Goal: Contribute content: Contribute content

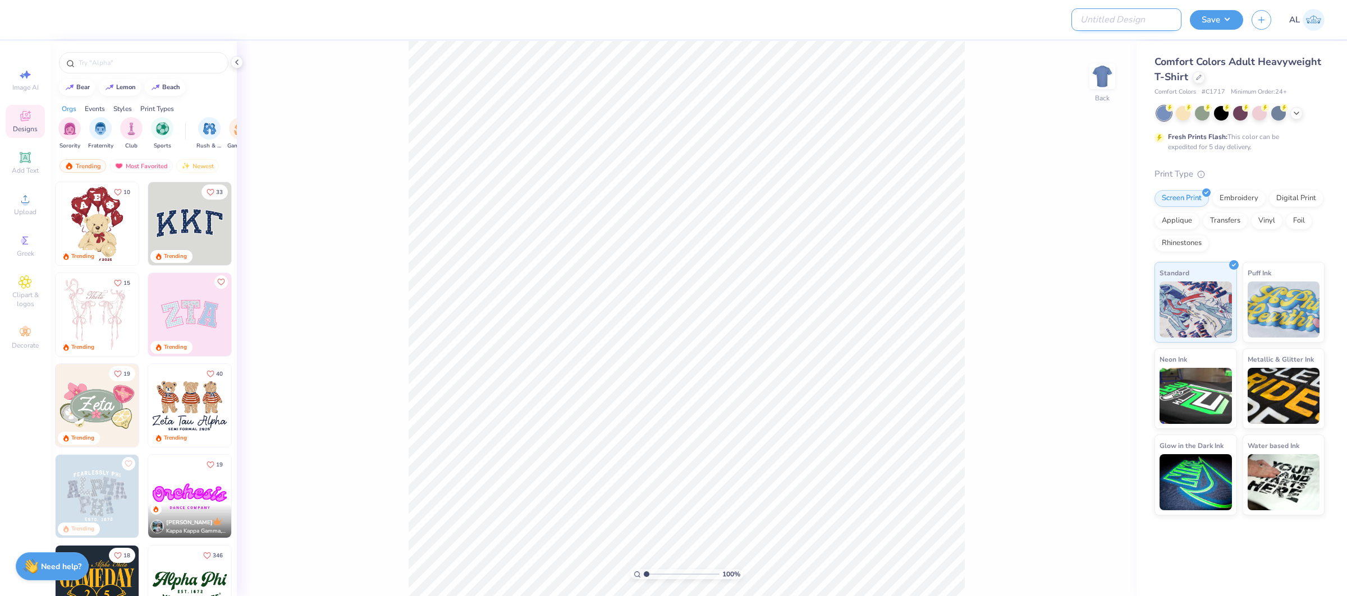
click at [1131, 26] on input "Design Title" at bounding box center [1126, 19] width 110 height 22
paste input "FPS239496"
type input "FPS239496"
click at [1209, 20] on button "Save" at bounding box center [1216, 18] width 53 height 20
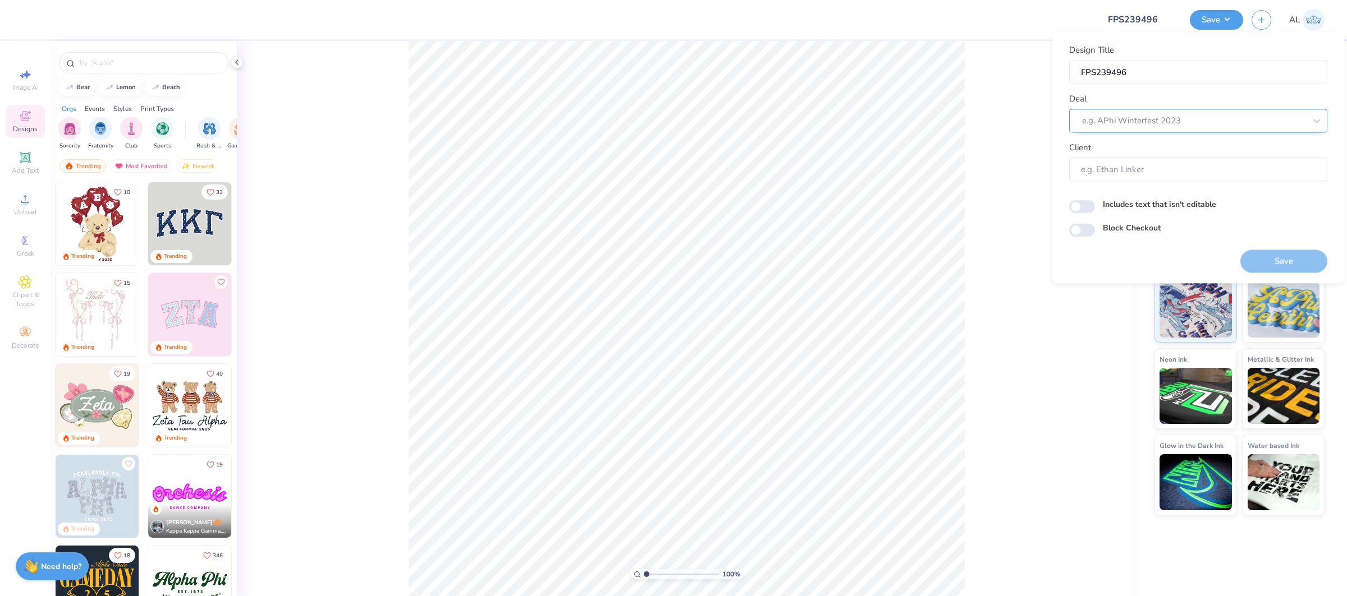
click at [1104, 128] on div "e.g. APhi Winterfest 2023" at bounding box center [1194, 120] width 226 height 17
click at [1133, 146] on div "Design Tool Gallery" at bounding box center [1197, 150] width 249 height 19
type input "design tool gallery"
type input "Design Tool Gallery User"
click at [981, 183] on div "100 % Back" at bounding box center [686, 318] width 899 height 555
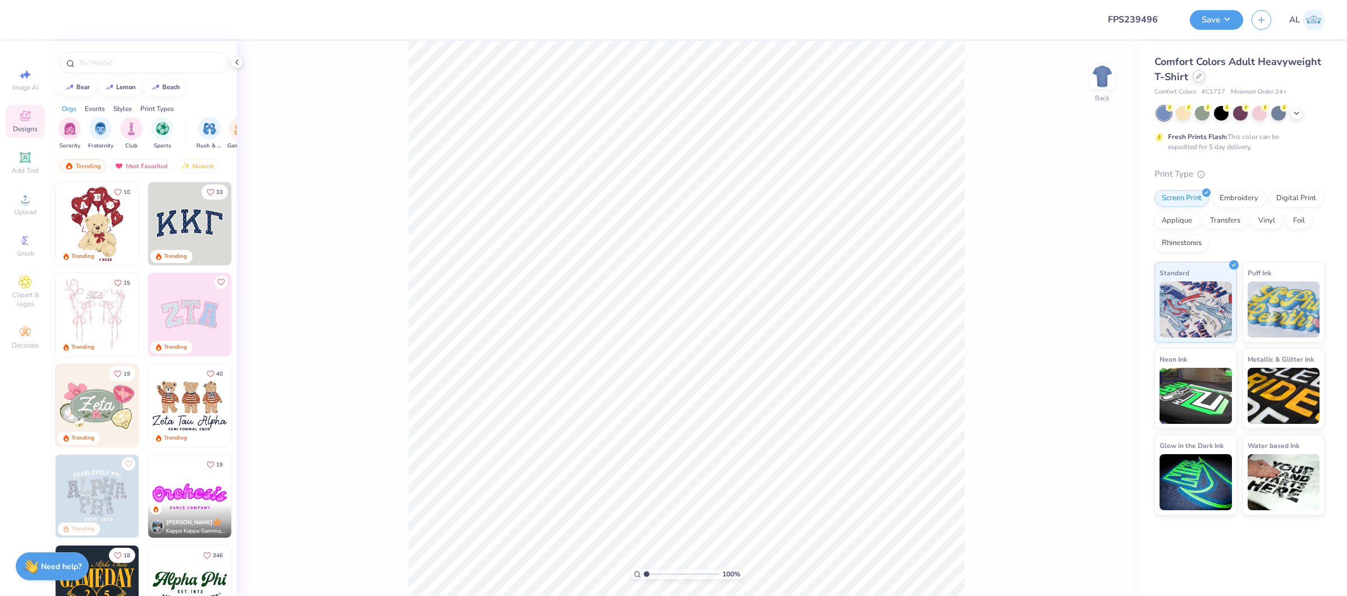
click at [1200, 78] on icon at bounding box center [1199, 77] width 6 height 6
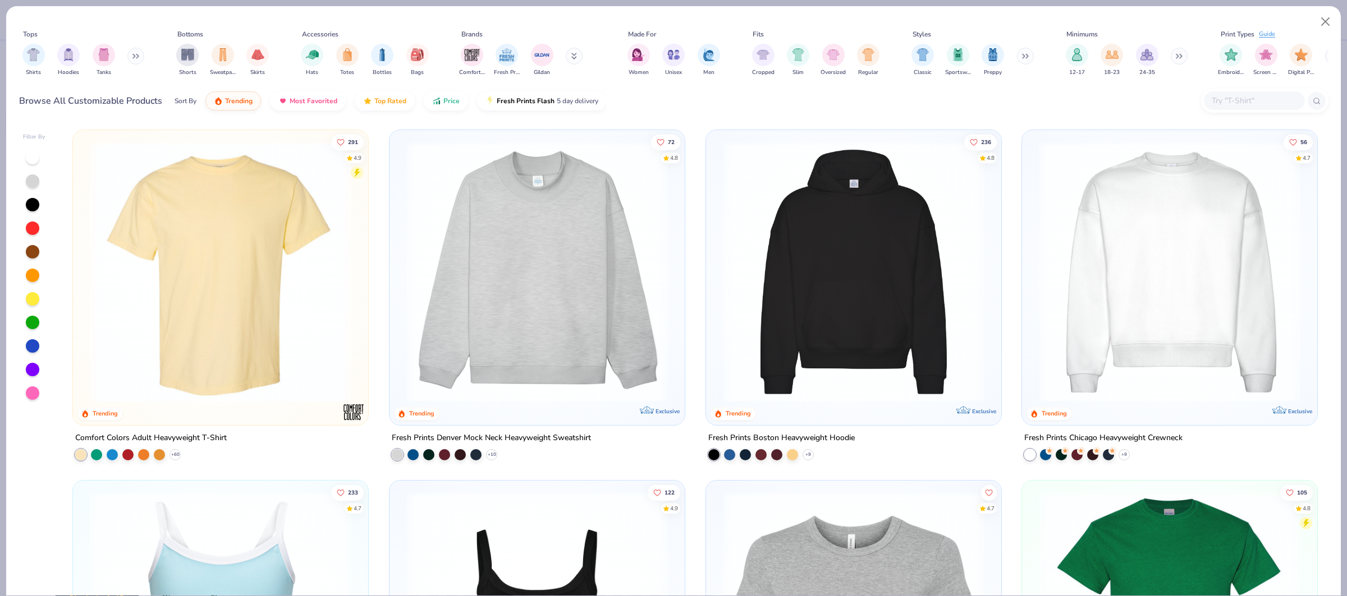
click at [1276, 98] on input "text" at bounding box center [1253, 100] width 86 height 13
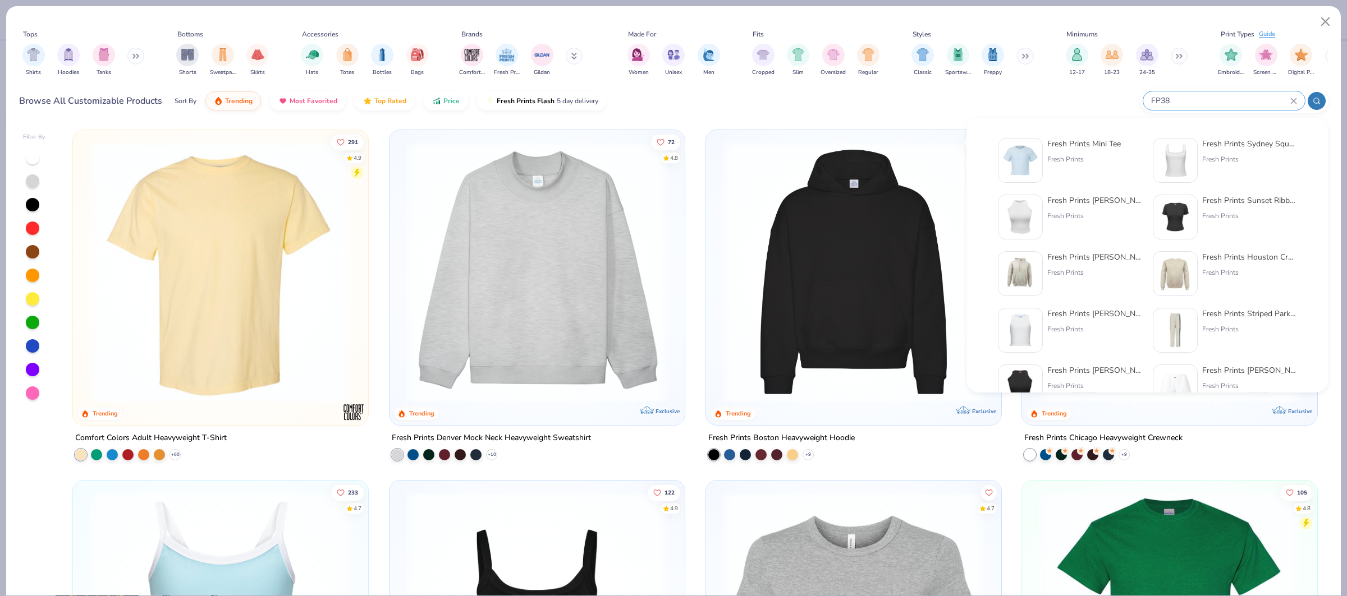
type input "FP38"
click at [1081, 170] on div "Fresh Prints Mini Tee Fresh Prints" at bounding box center [1084, 160] width 74 height 45
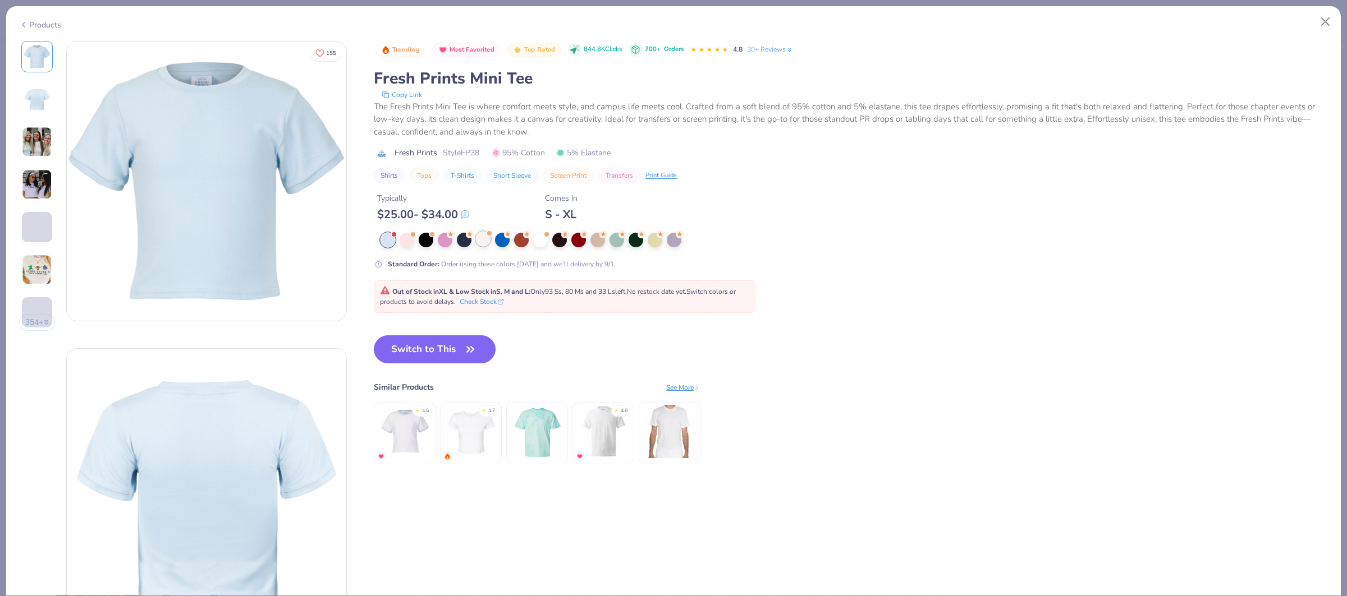
click at [483, 242] on div at bounding box center [483, 239] width 15 height 15
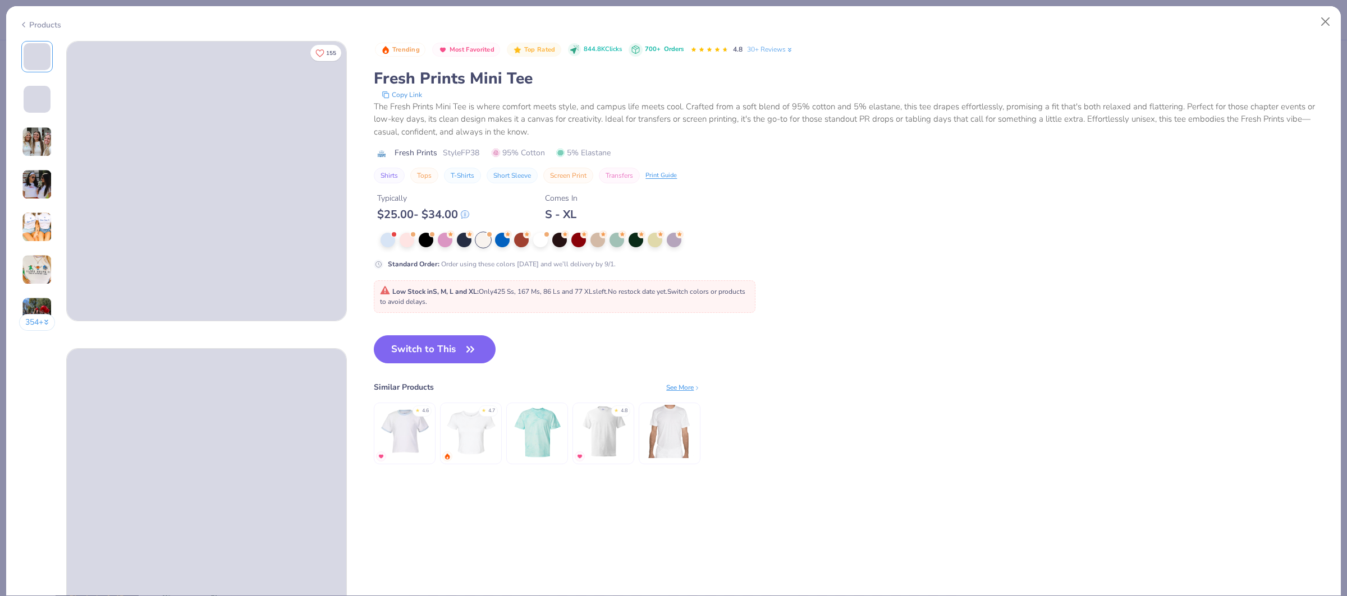
drag, startPoint x: 424, startPoint y: 349, endPoint x: 722, endPoint y: 249, distance: 314.4
click at [424, 349] on button "Switch to This" at bounding box center [435, 350] width 122 height 28
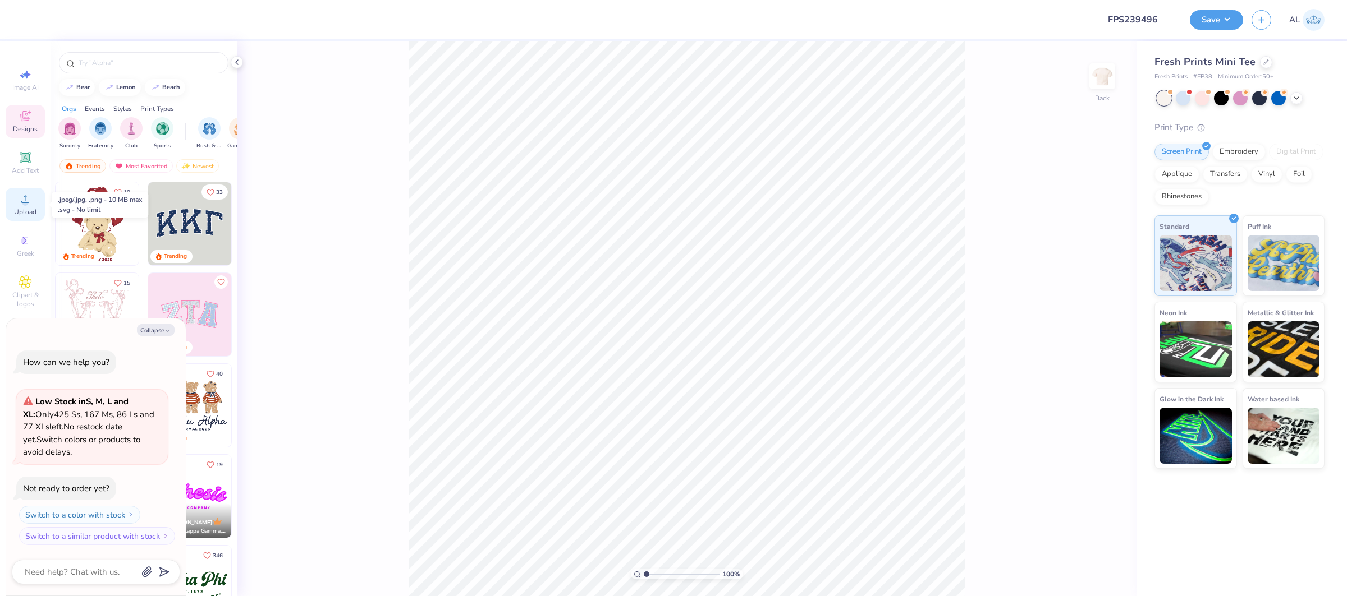
click at [19, 196] on icon at bounding box center [25, 198] width 13 height 13
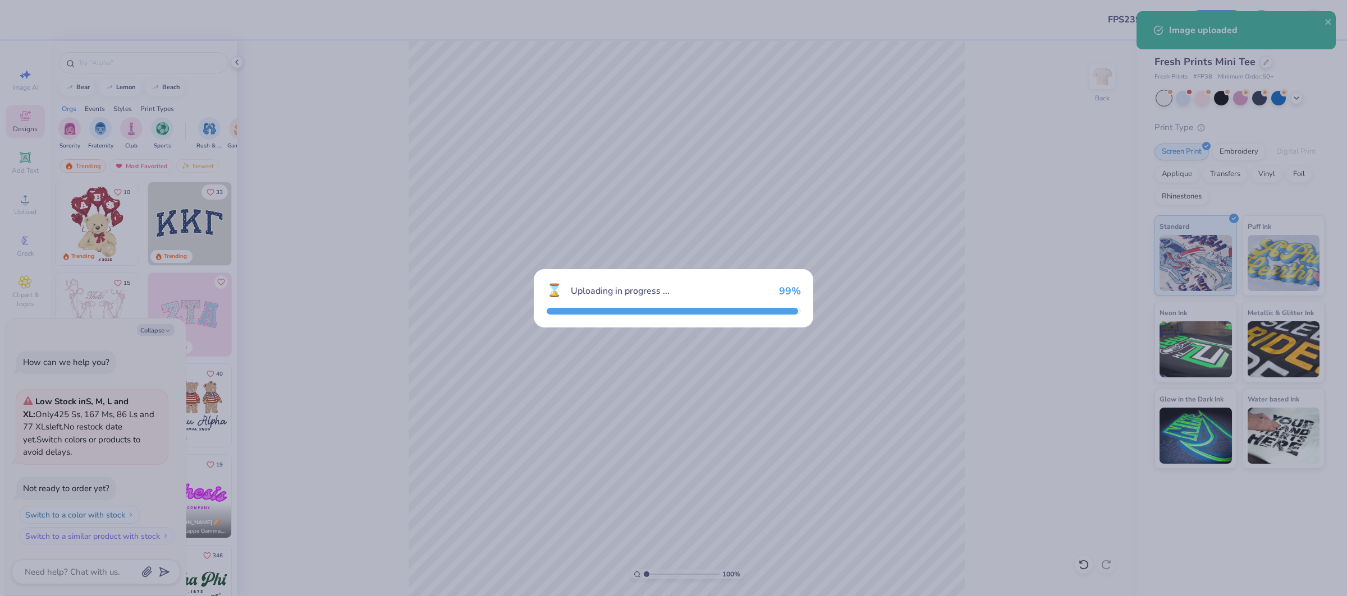
type textarea "x"
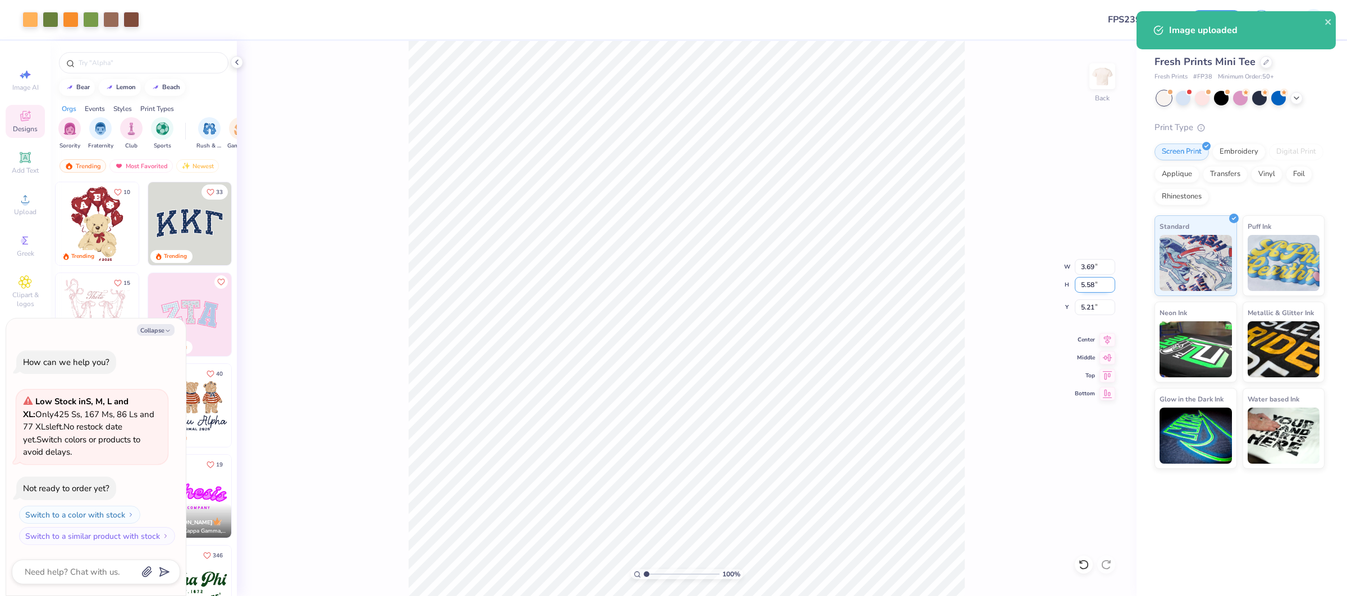
click at [1090, 286] on input "5.58" at bounding box center [1095, 285] width 40 height 16
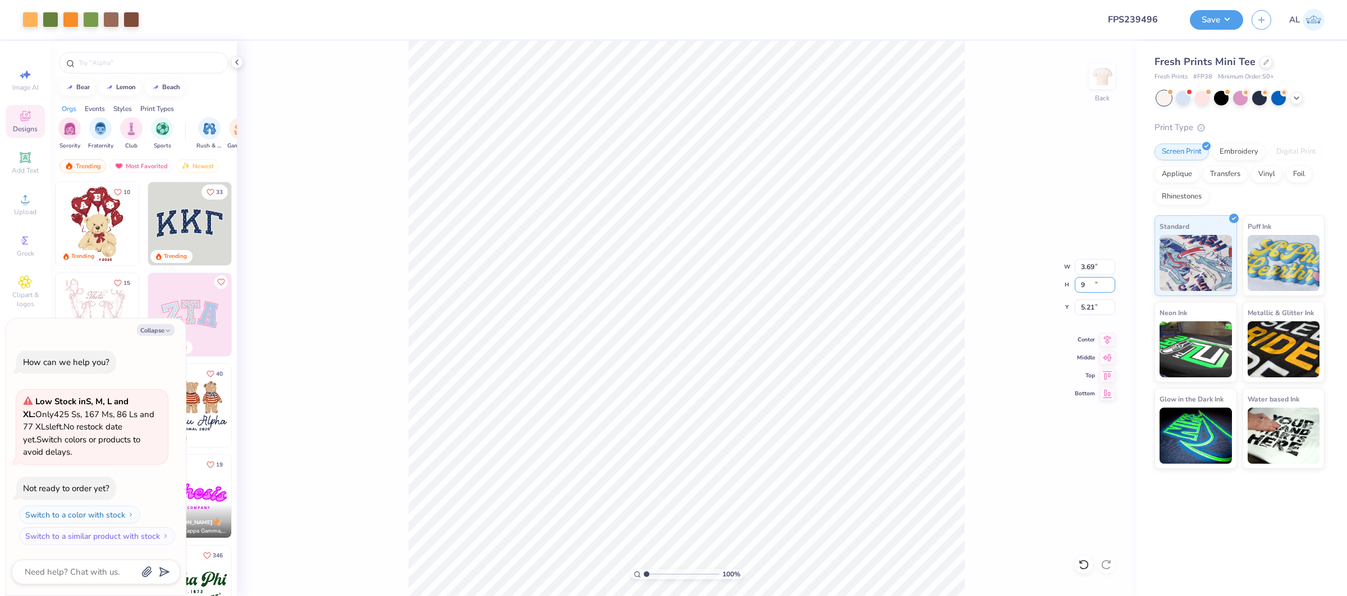
type input "9"
type textarea "x"
type input "5.95"
type input "9.00"
type input "3.50"
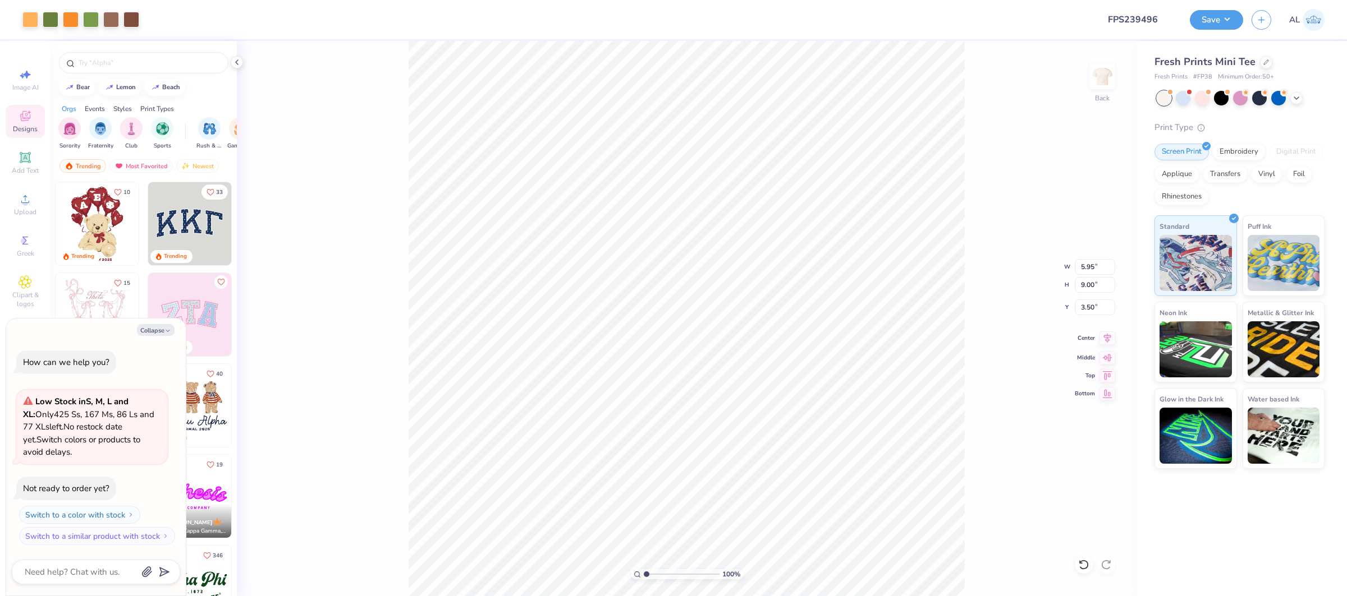
click at [1106, 336] on icon at bounding box center [1107, 338] width 16 height 13
click at [27, 199] on icon at bounding box center [25, 198] width 13 height 13
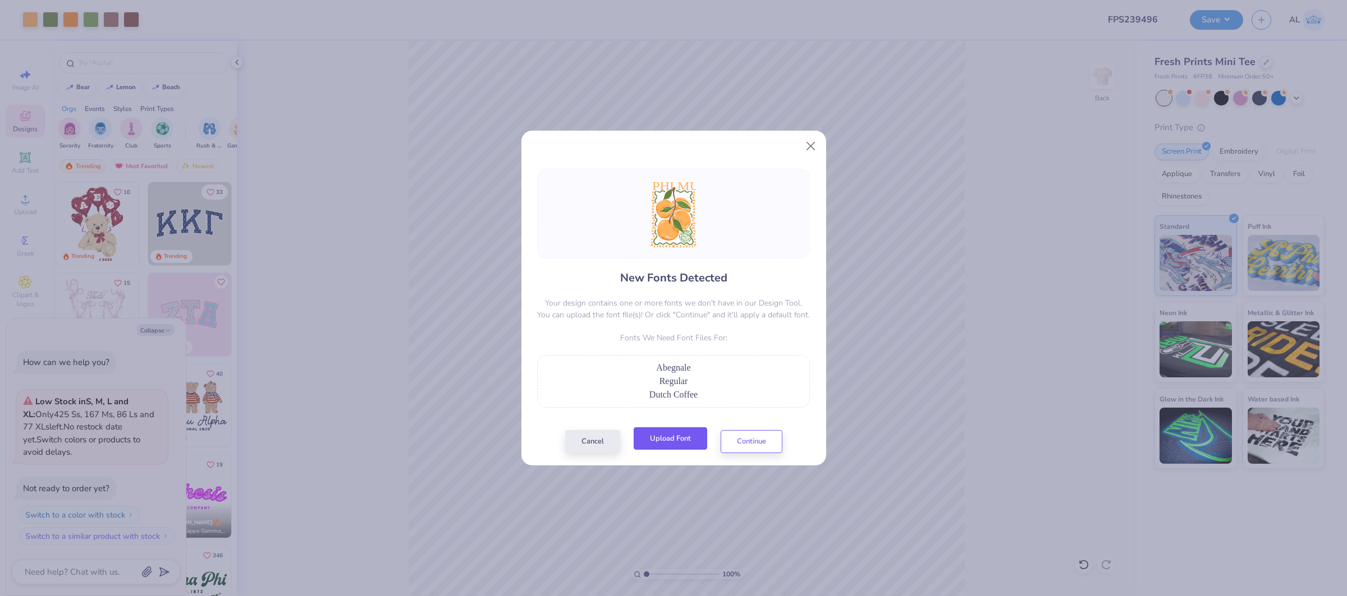
click at [672, 442] on button "Upload Font" at bounding box center [670, 439] width 74 height 23
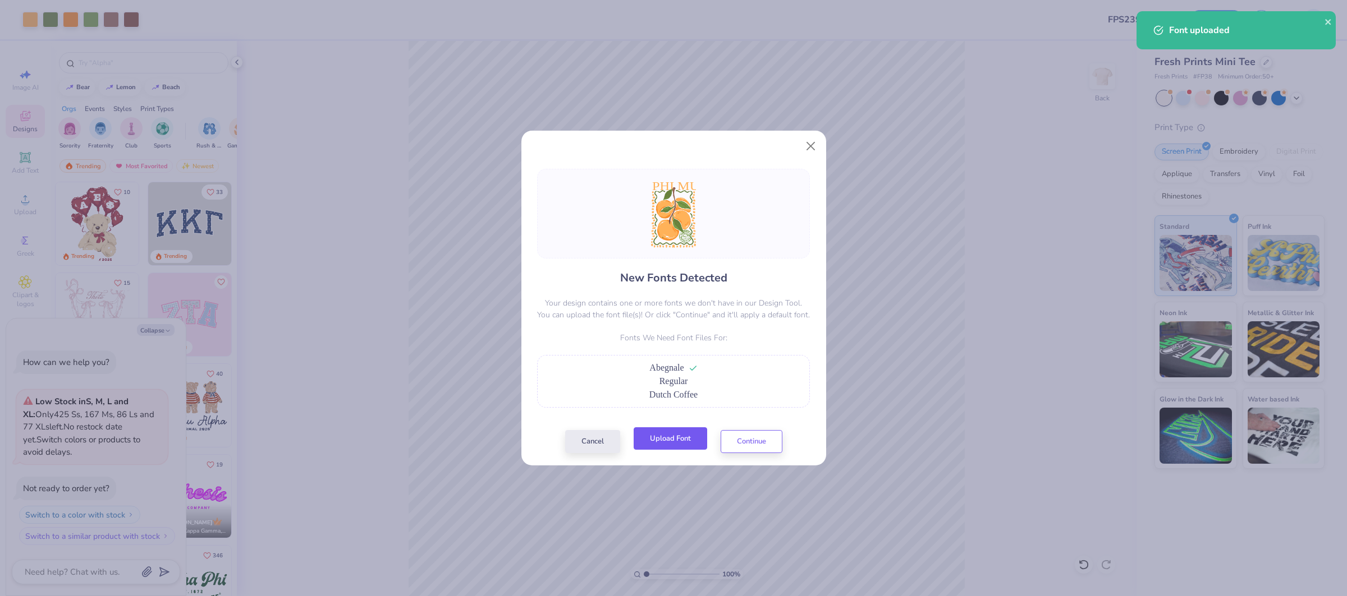
click at [699, 443] on button "Upload Font" at bounding box center [670, 439] width 74 height 23
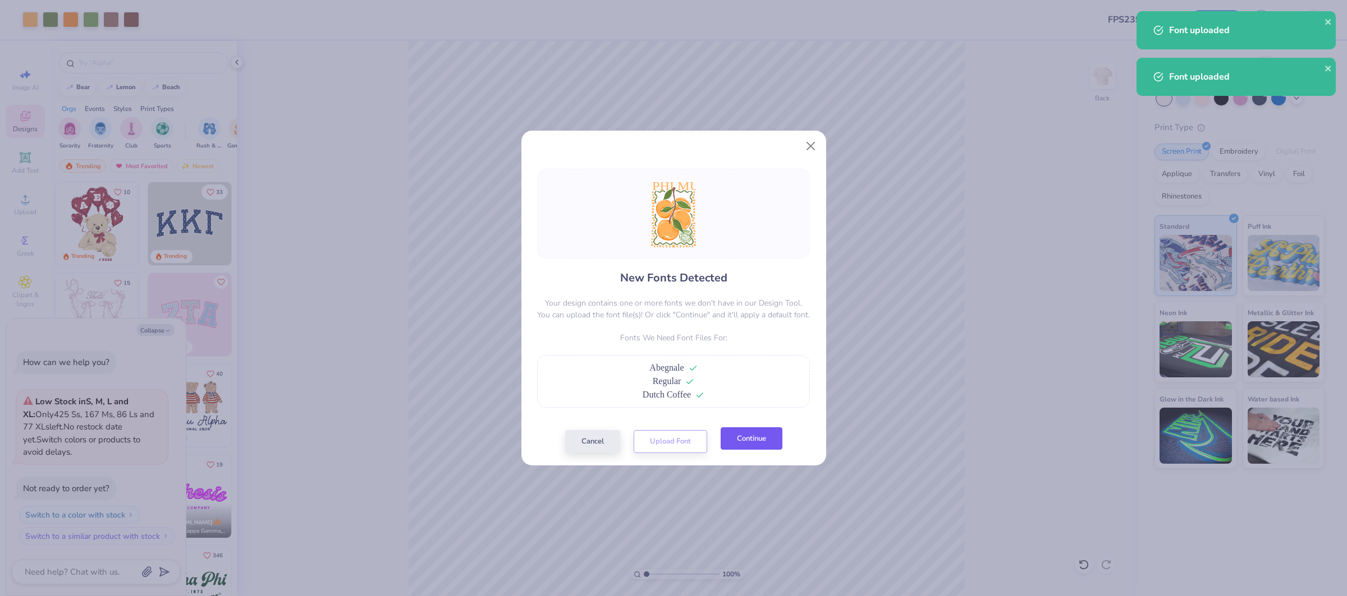
click at [742, 444] on button "Continue" at bounding box center [751, 439] width 62 height 23
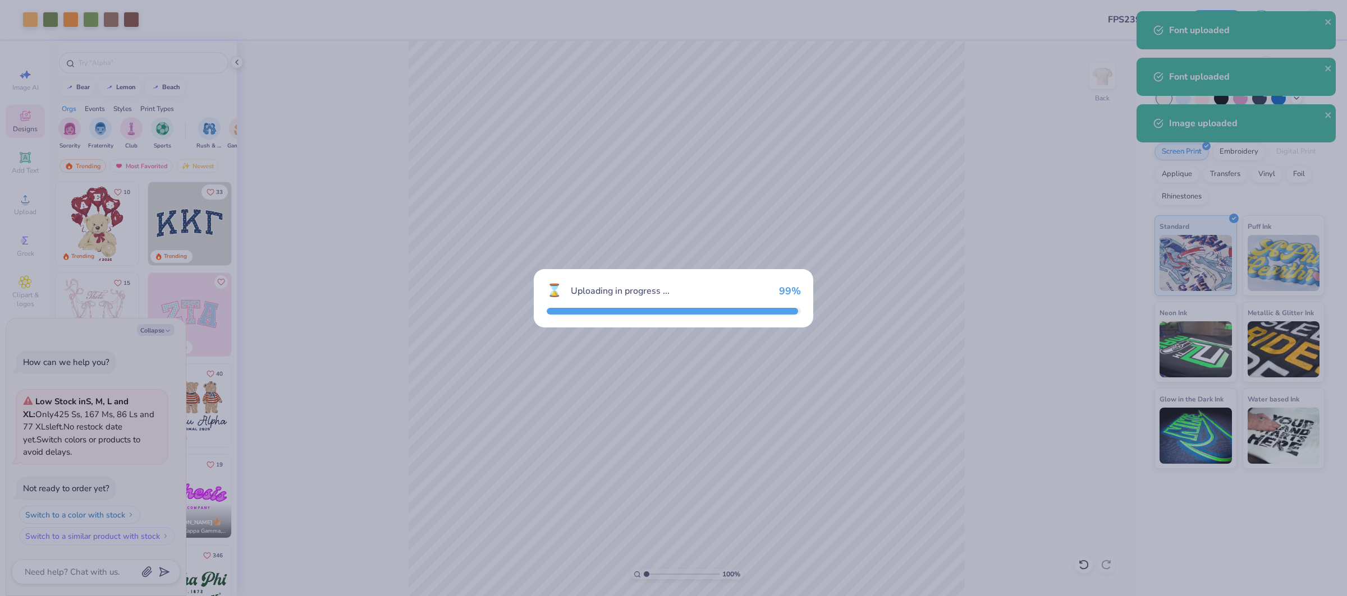
type textarea "x"
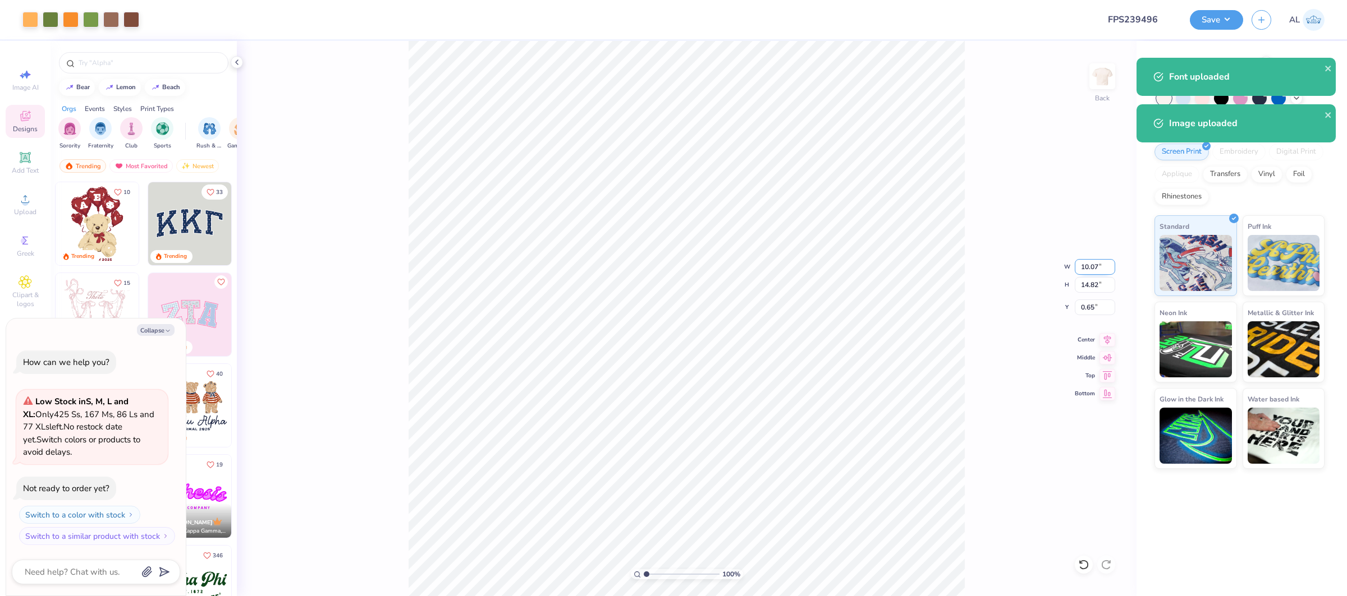
click at [1085, 265] on input "10.07" at bounding box center [1095, 267] width 40 height 16
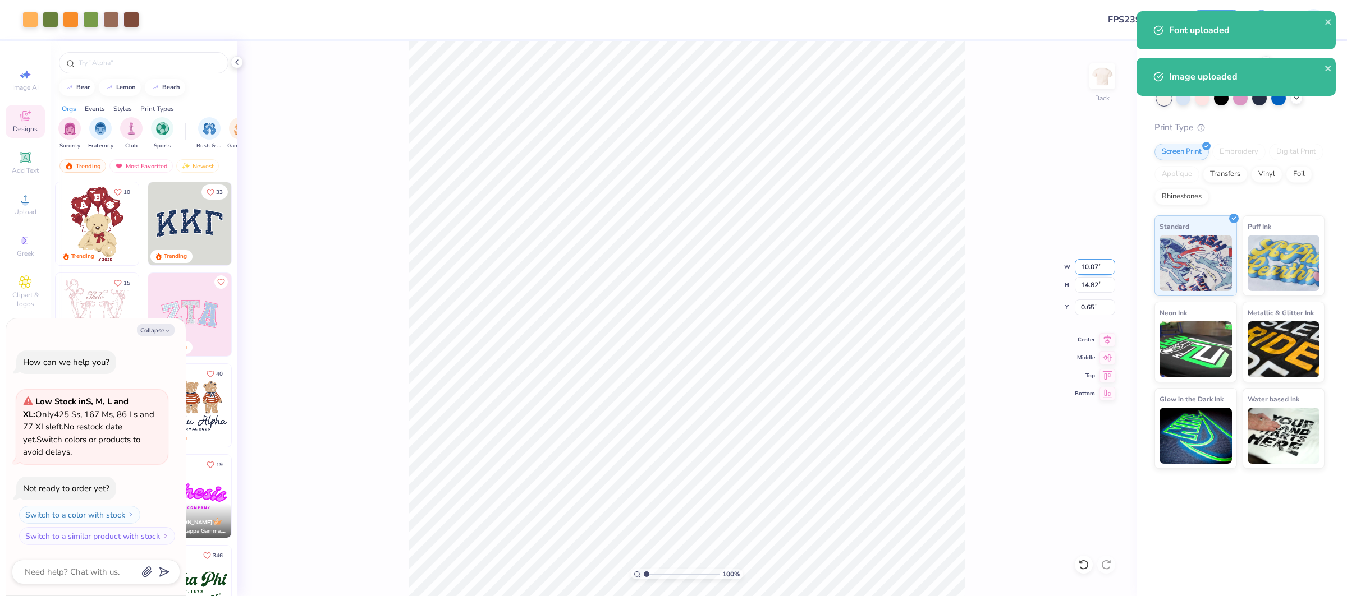
click at [1085, 265] on input "10.07" at bounding box center [1095, 267] width 40 height 16
type input "9"
type textarea "x"
type input "9.00"
type input "13.25"
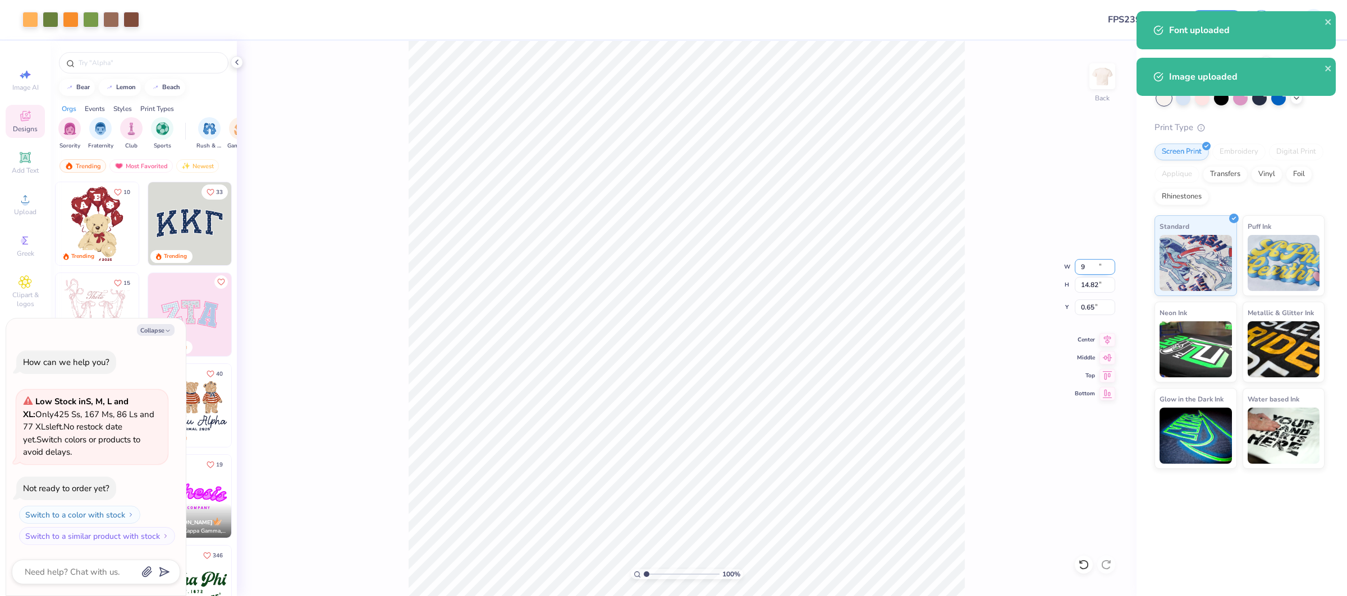
type input "1.44"
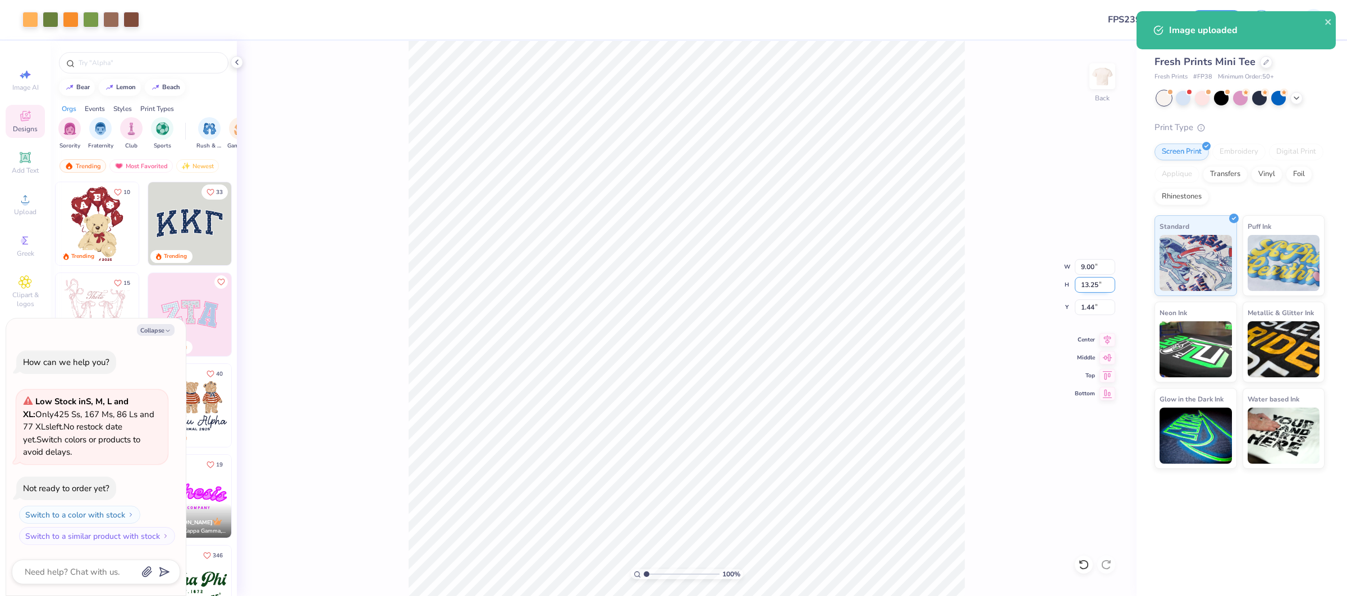
click at [1081, 292] on input "13.25" at bounding box center [1095, 285] width 40 height 16
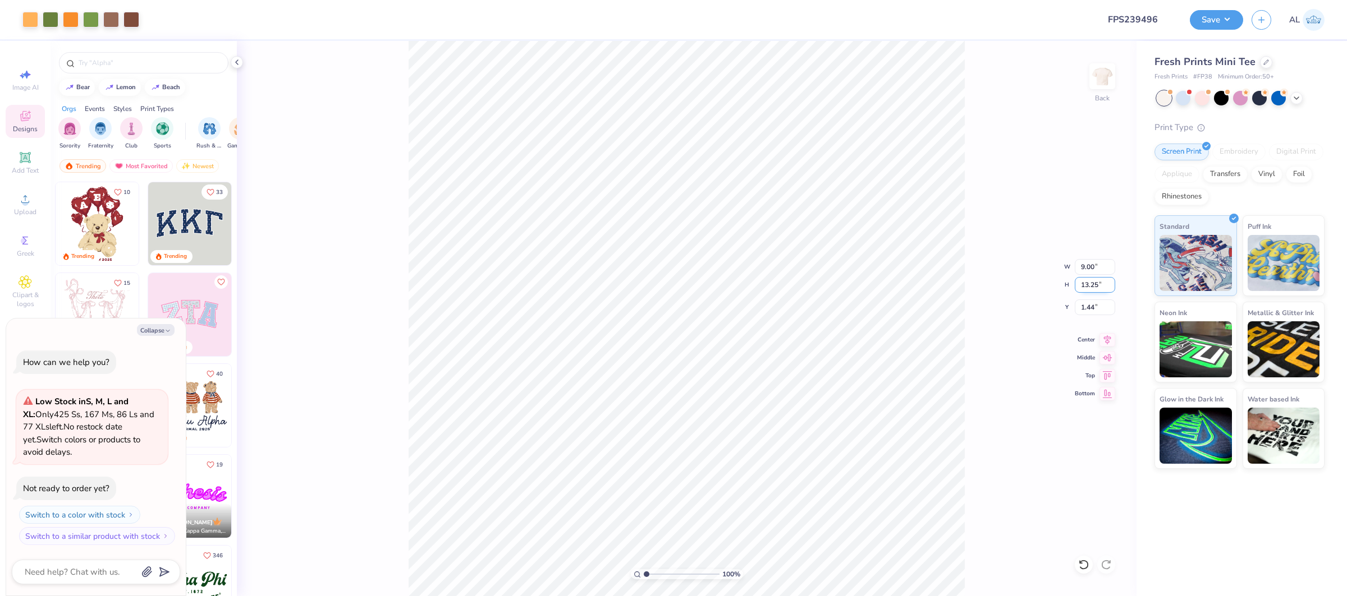
click at [1081, 292] on input "13.25" at bounding box center [1095, 285] width 40 height 16
click at [1083, 290] on input "13.25" at bounding box center [1095, 285] width 40 height 16
type input "9"
type textarea "x"
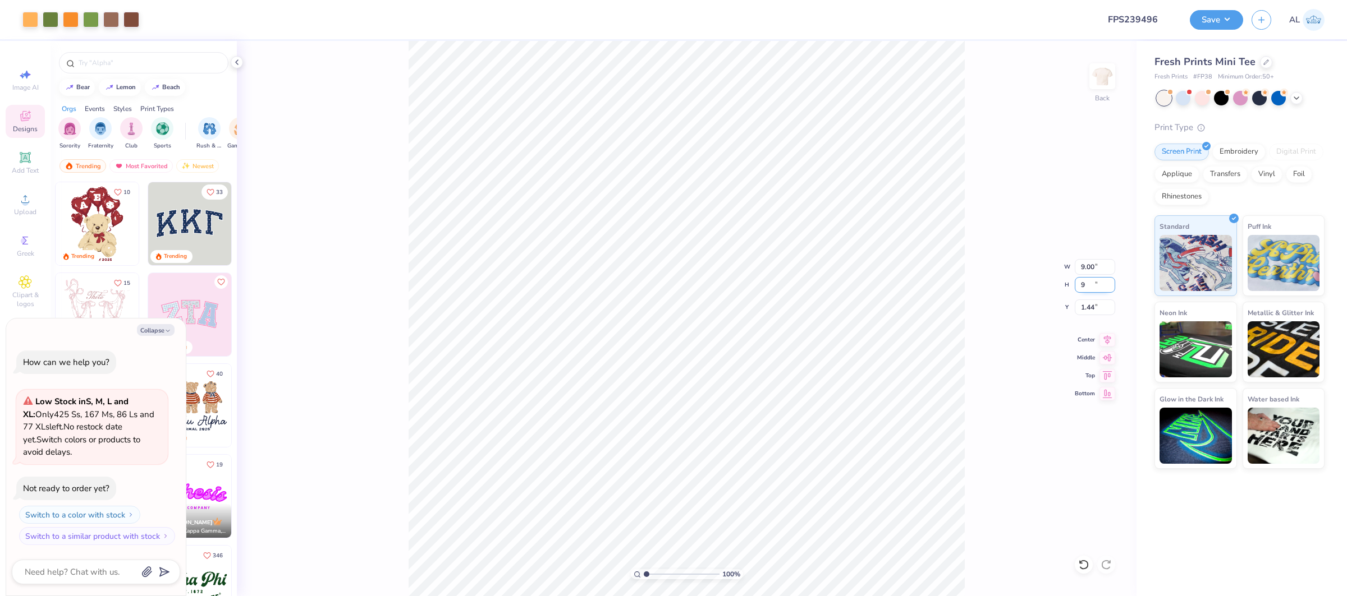
type input "6.11"
type input "9.00"
type input "3.57"
type textarea "x"
type input "3.67"
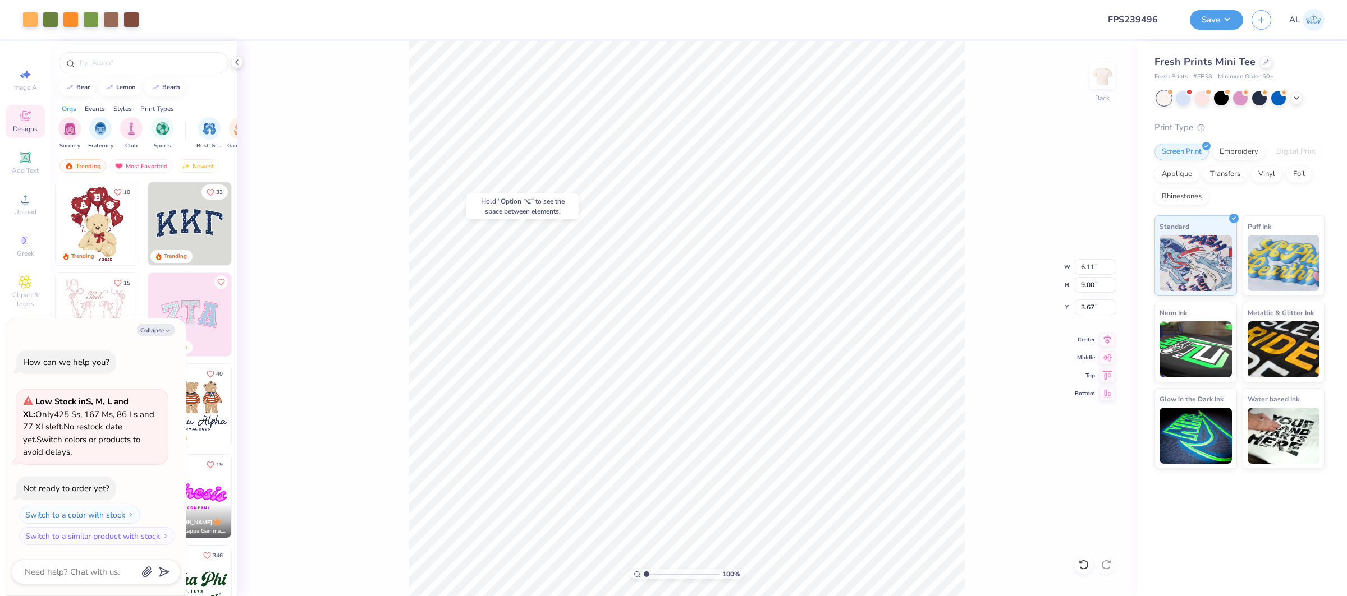
type textarea "x"
click at [1081, 267] on input "6.11" at bounding box center [1095, 267] width 40 height 16
click at [1085, 281] on input "9.00" at bounding box center [1095, 285] width 40 height 16
type input "9"
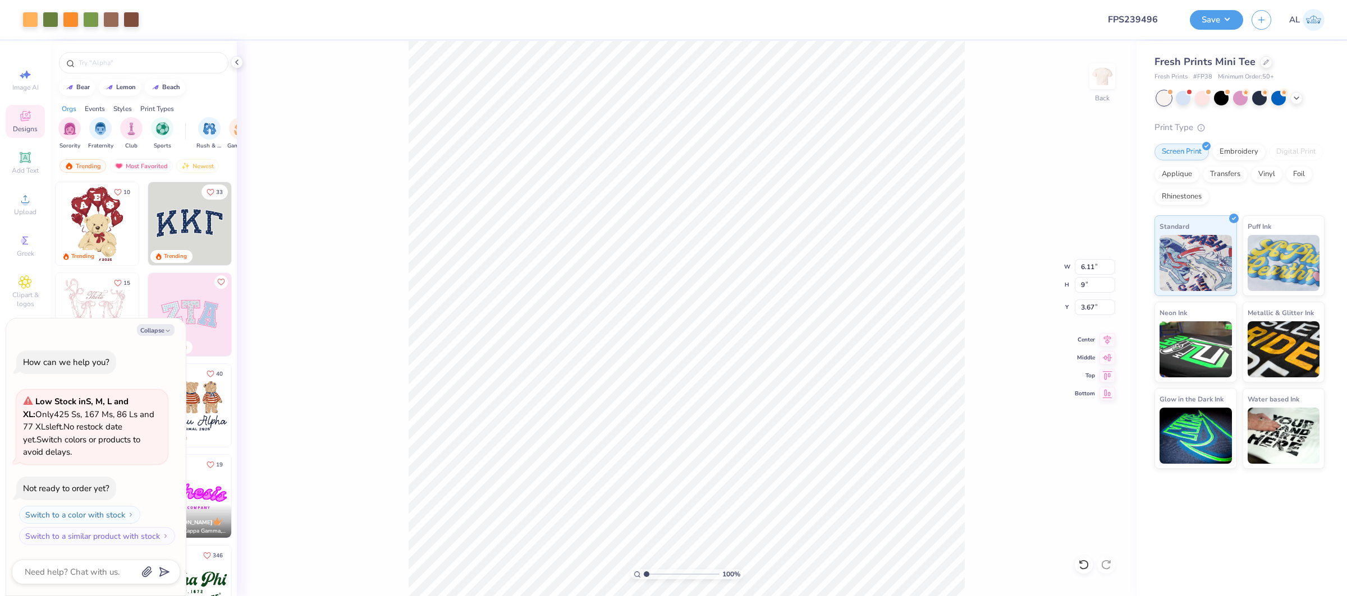
type textarea "x"
type input "9.00"
type input "3.69"
type input "2.18"
click at [655, 572] on input "range" at bounding box center [682, 575] width 76 height 10
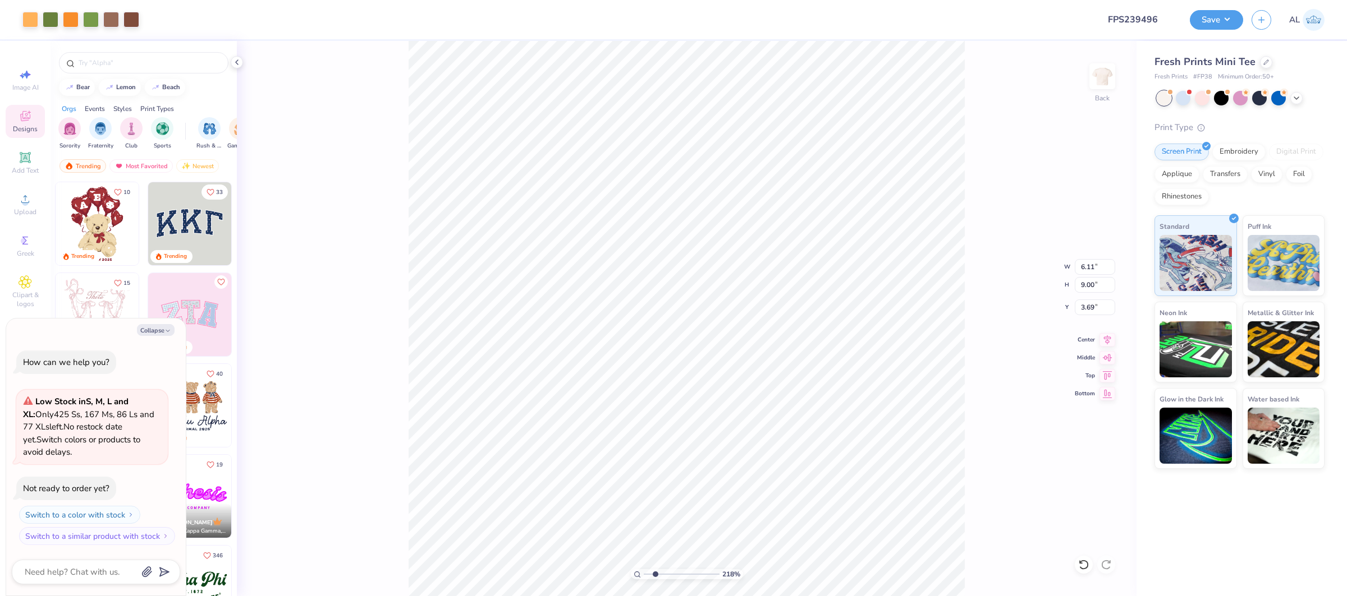
type textarea "x"
type input "3.50"
type textarea "x"
type input "5.96"
type input "8.77"
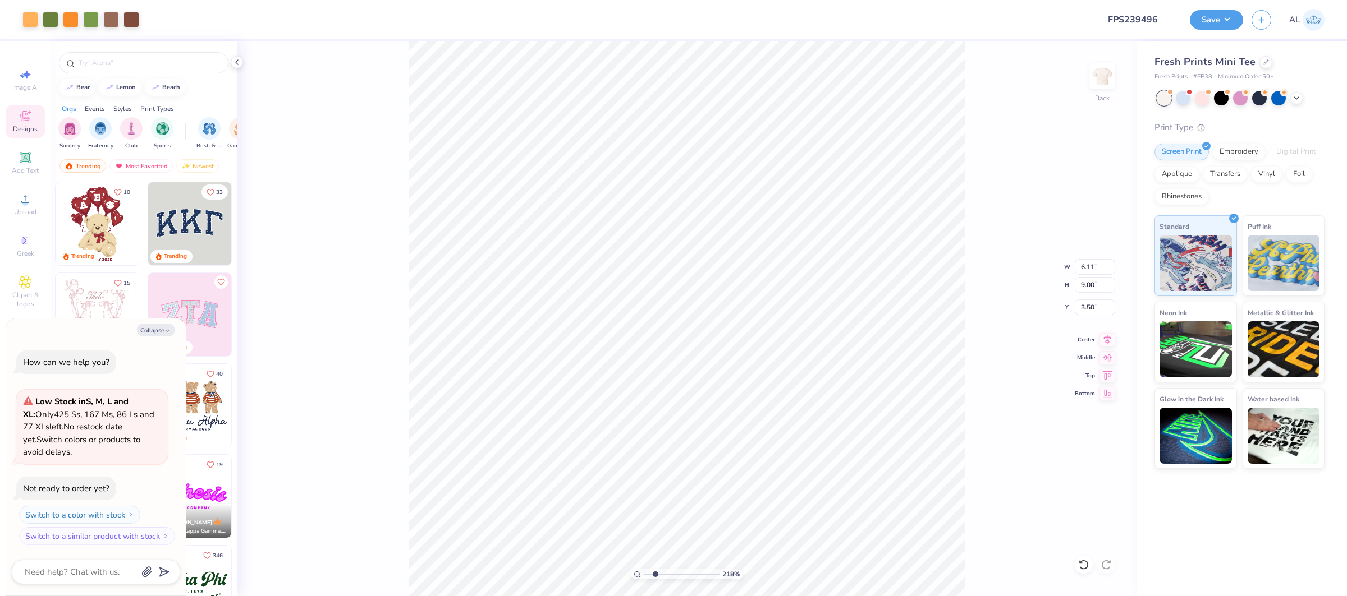
type input "3.73"
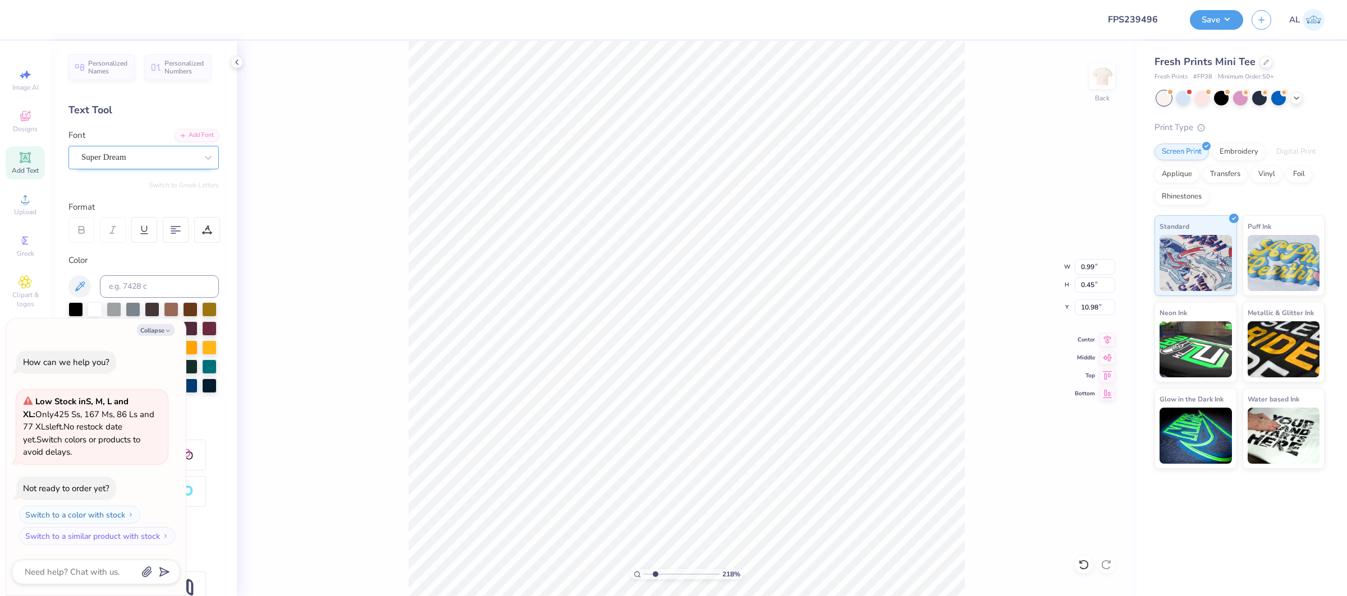
click at [108, 152] on div "Super Dream" at bounding box center [139, 157] width 118 height 17
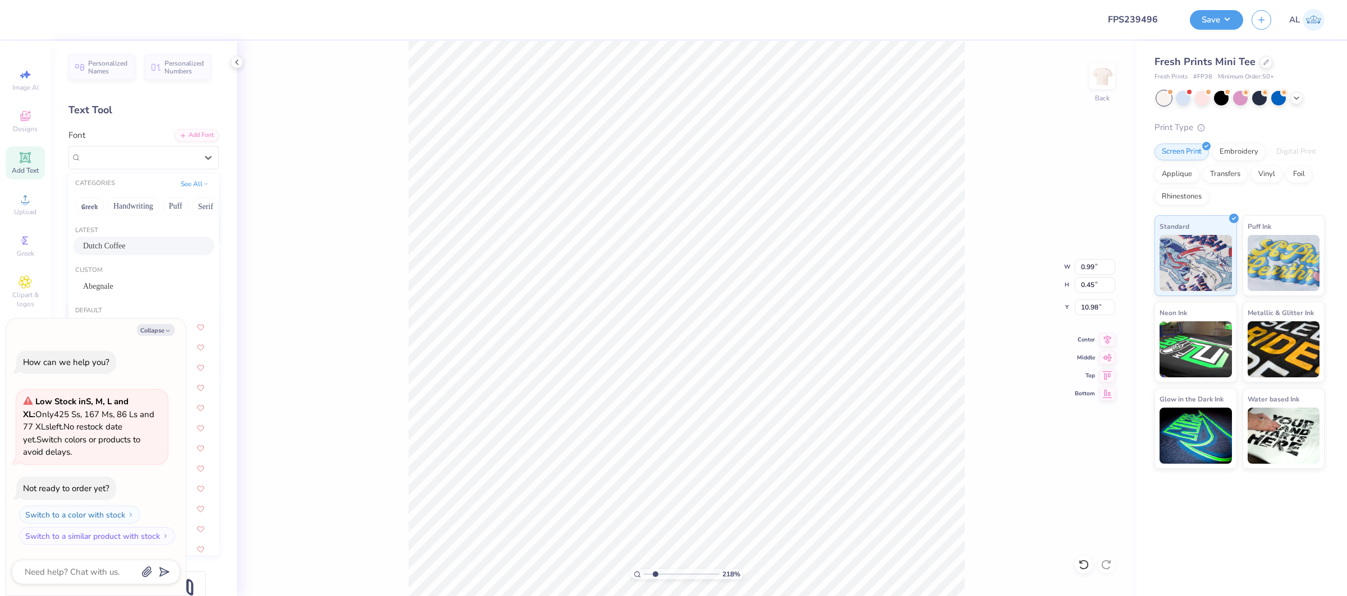
click at [148, 242] on div "Dutch Coffee" at bounding box center [143, 246] width 121 height 12
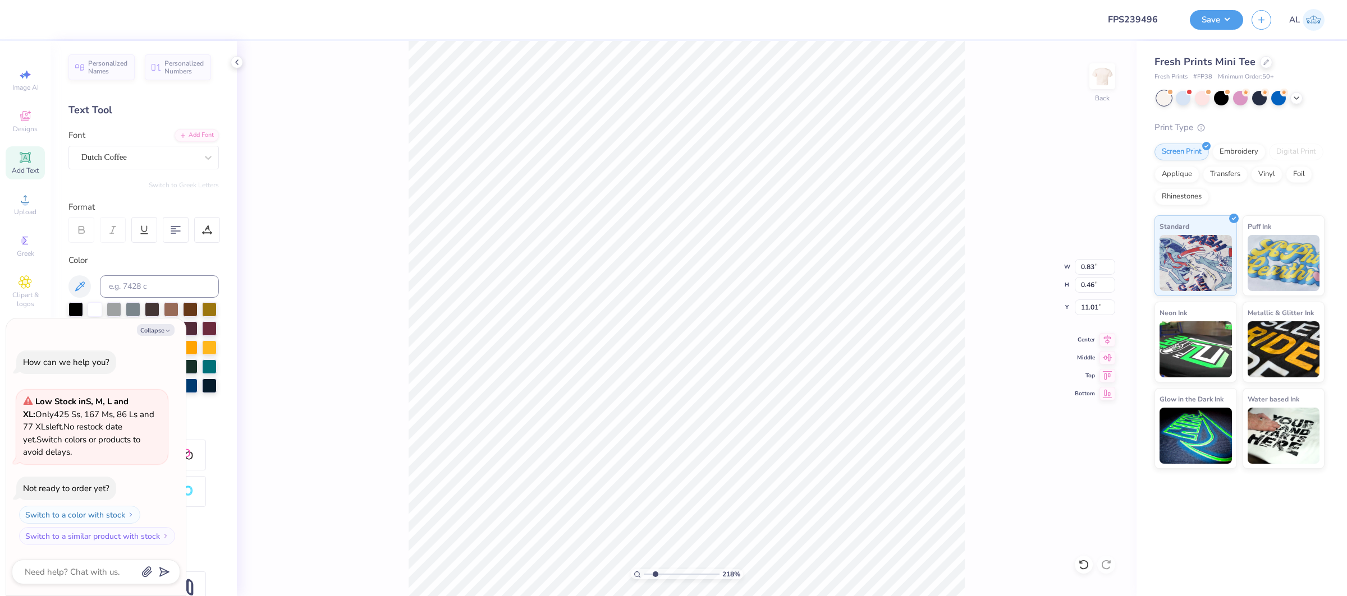
type textarea "x"
type input "0.83"
type input "0.46"
type input "11.01"
type input "6.43"
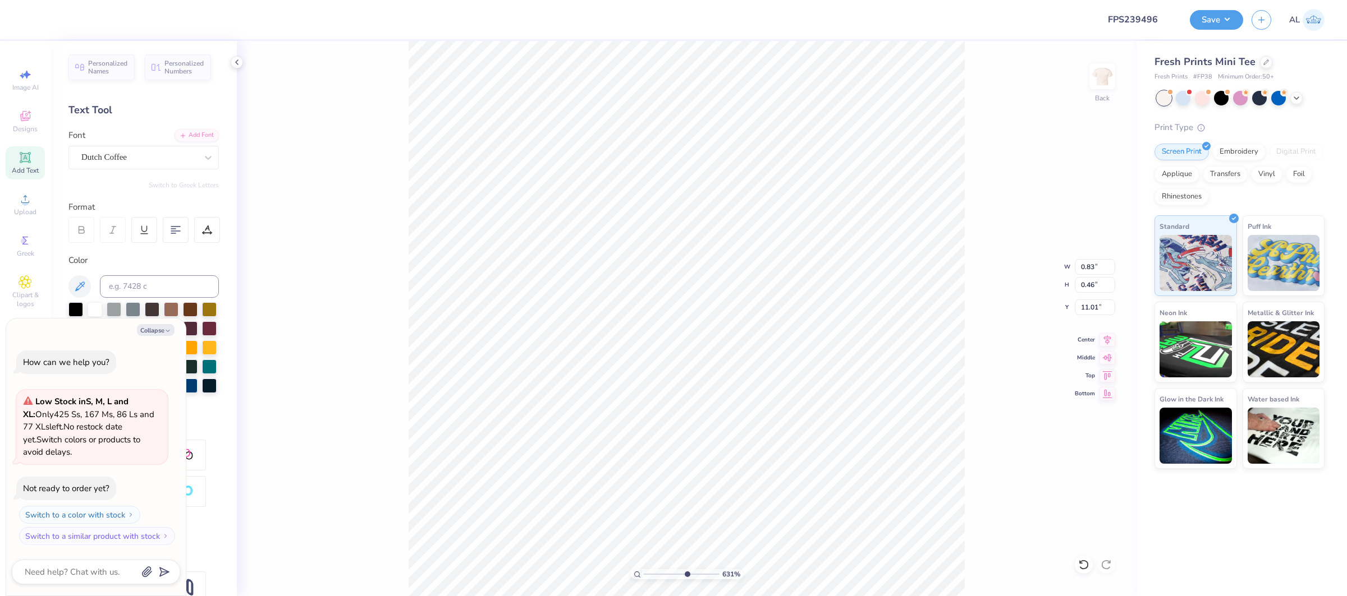
drag, startPoint x: 658, startPoint y: 573, endPoint x: 688, endPoint y: 570, distance: 30.5
click at [687, 572] on input "range" at bounding box center [682, 575] width 76 height 10
type textarea "x"
type input "10.97"
type input "1.96"
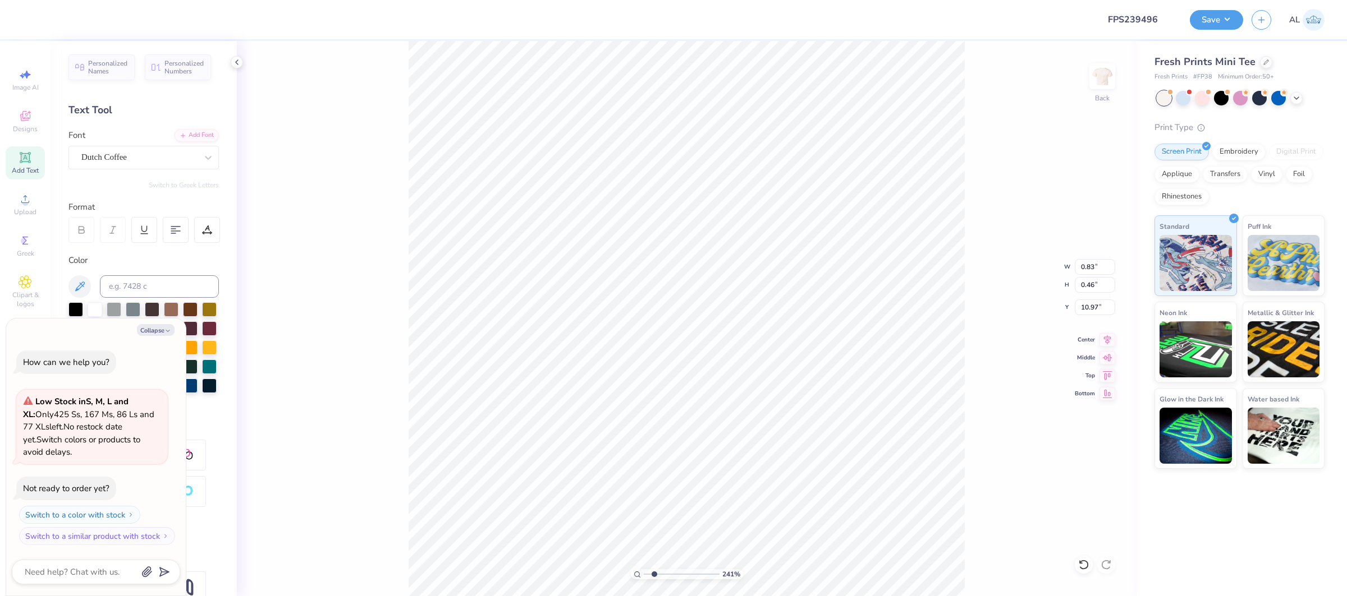
drag, startPoint x: 686, startPoint y: 573, endPoint x: 653, endPoint y: 572, distance: 33.1
click at [653, 572] on input "range" at bounding box center [682, 575] width 76 height 10
type textarea "x"
type input "5.69"
type input "1.05"
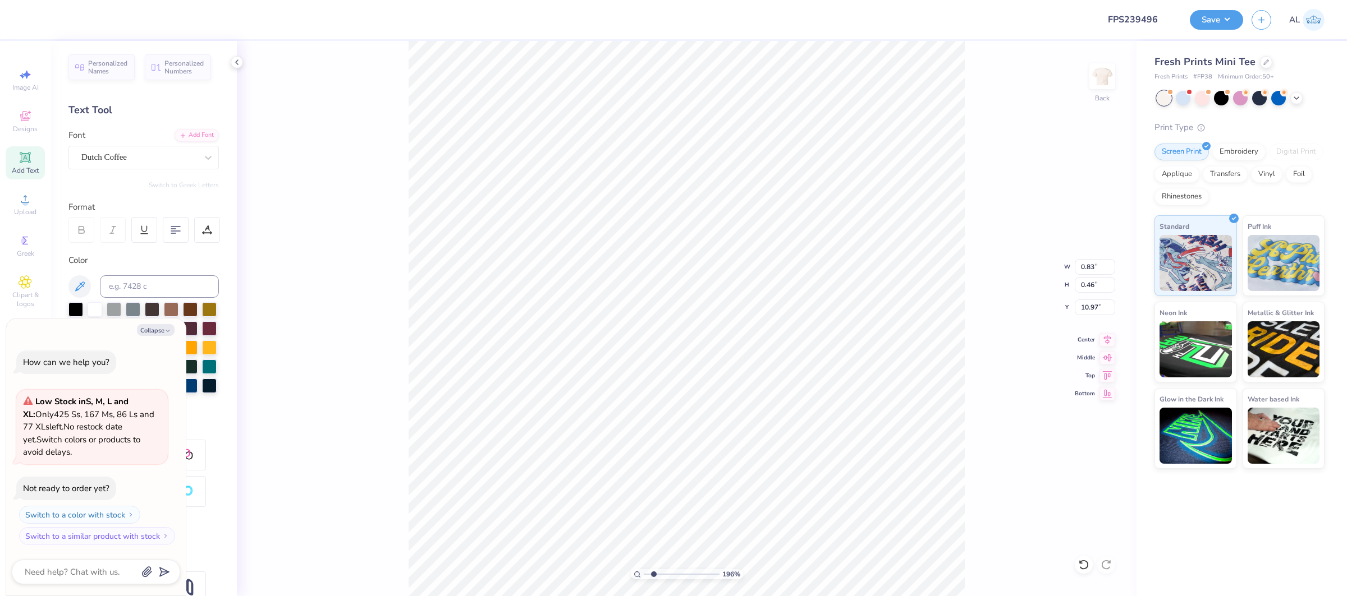
type input "3.73"
click at [134, 154] on div "Super Dream" at bounding box center [139, 157] width 118 height 17
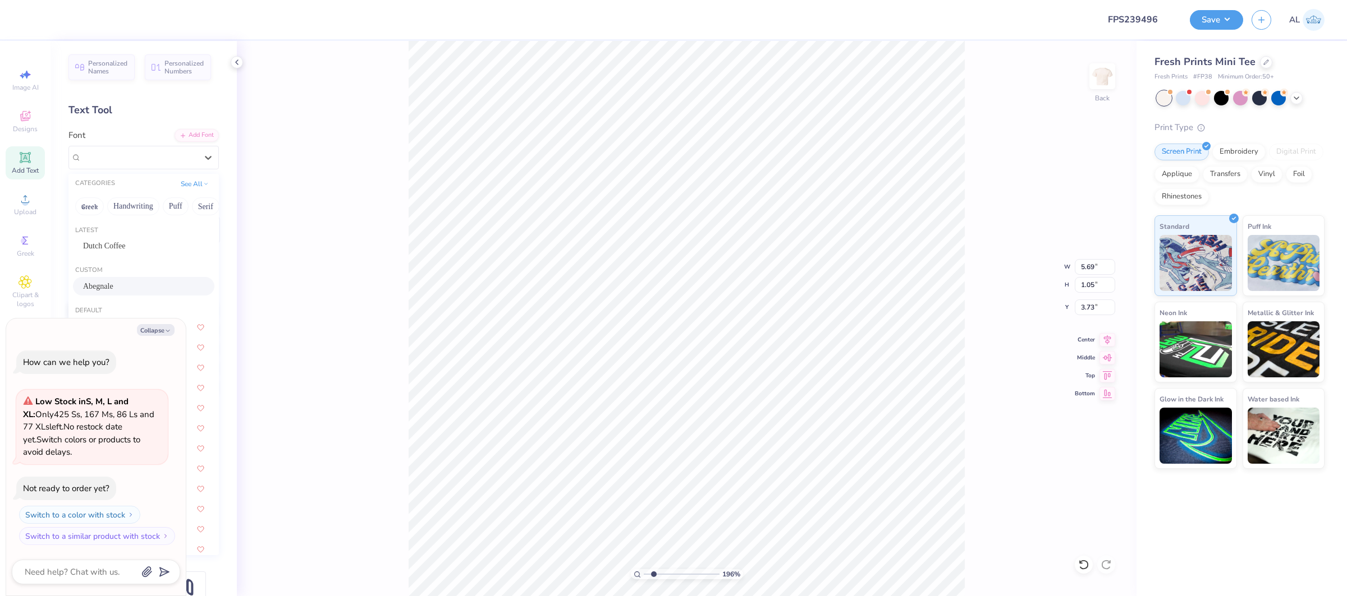
click at [122, 284] on div "Abegnale" at bounding box center [143, 287] width 121 height 12
type textarea "x"
type input "5.80"
type input "1.31"
type input "3.69"
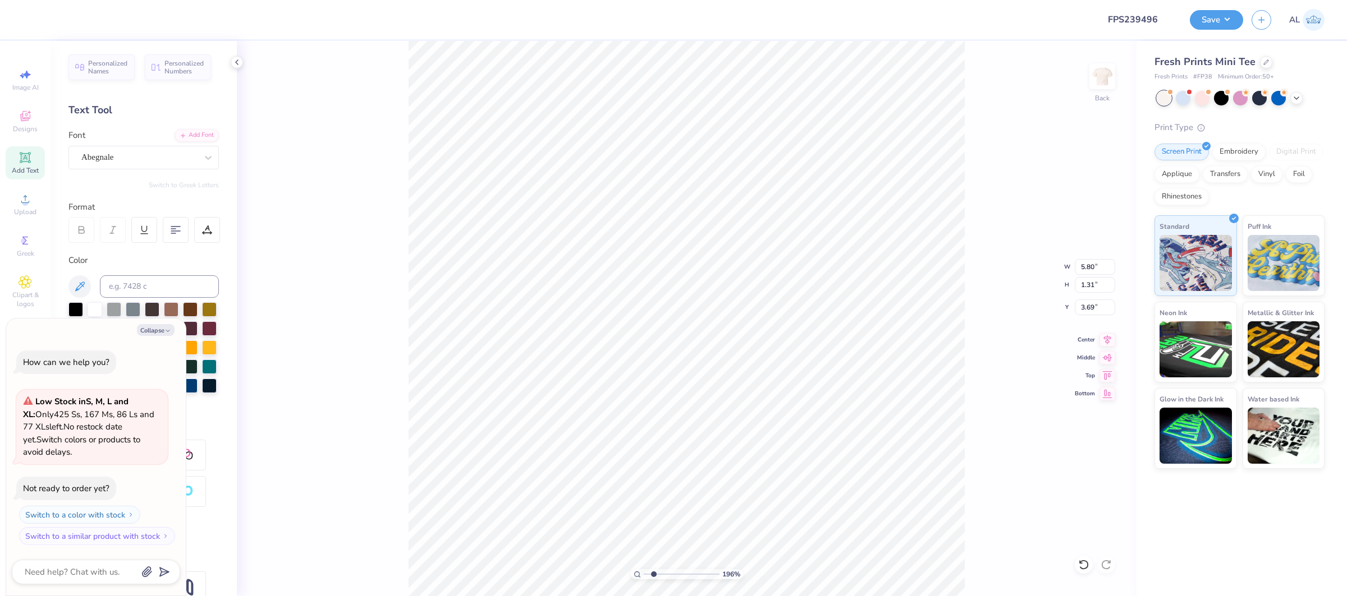
type textarea "x"
type input "3.50"
type textarea "x"
drag, startPoint x: 654, startPoint y: 576, endPoint x: 731, endPoint y: 575, distance: 76.3
type input "10"
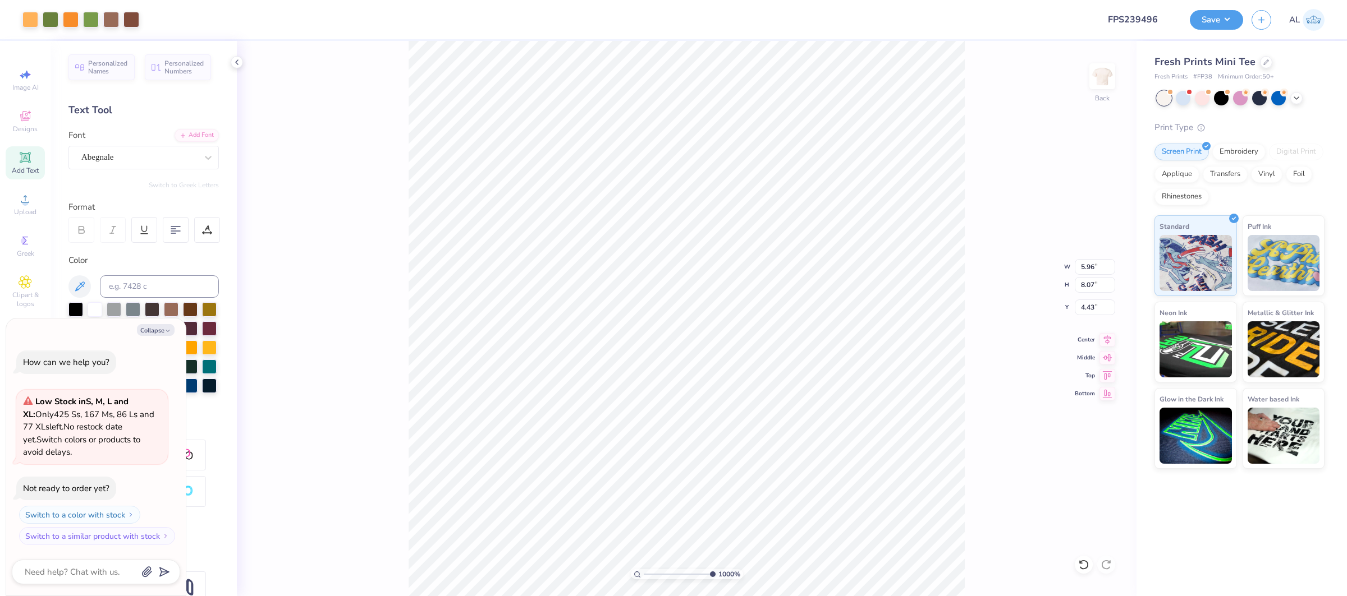
click at [715, 575] on input "range" at bounding box center [680, 575] width 72 height 10
type textarea "x"
type input "5.95"
type input "8.06"
type textarea "x"
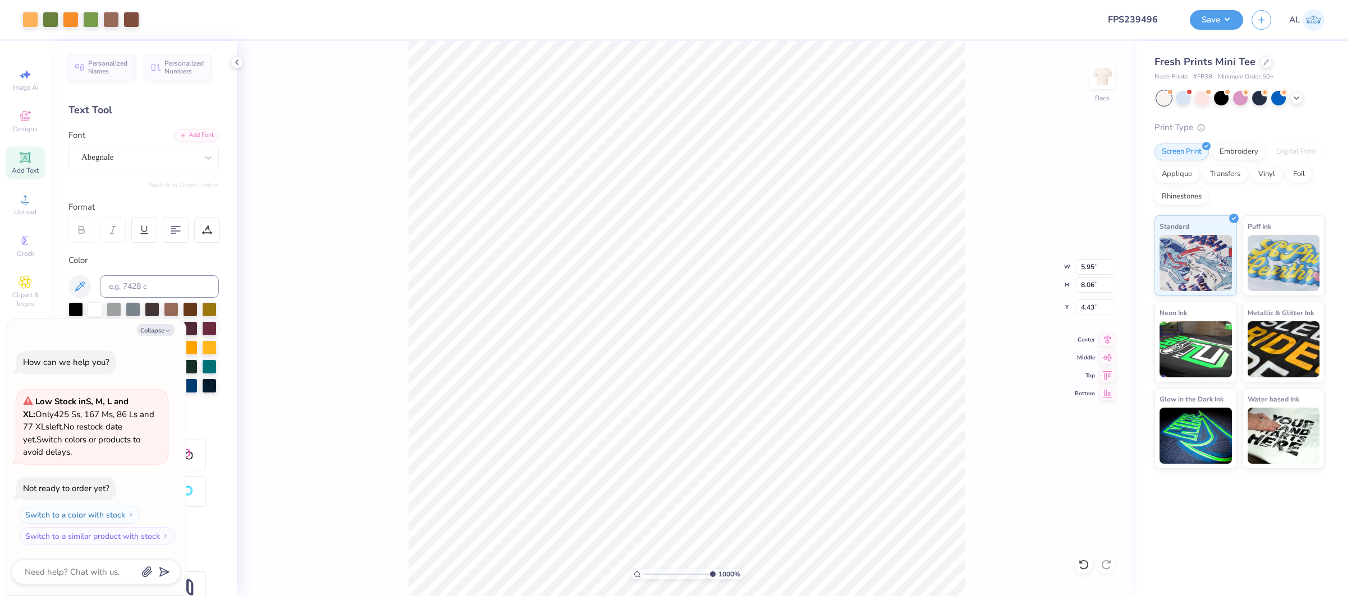
type input "4.44"
type input "1"
click at [601, 572] on div "100 %" at bounding box center [686, 319] width 556 height 556
type textarea "x"
click at [1082, 284] on input "9.00" at bounding box center [1095, 285] width 40 height 16
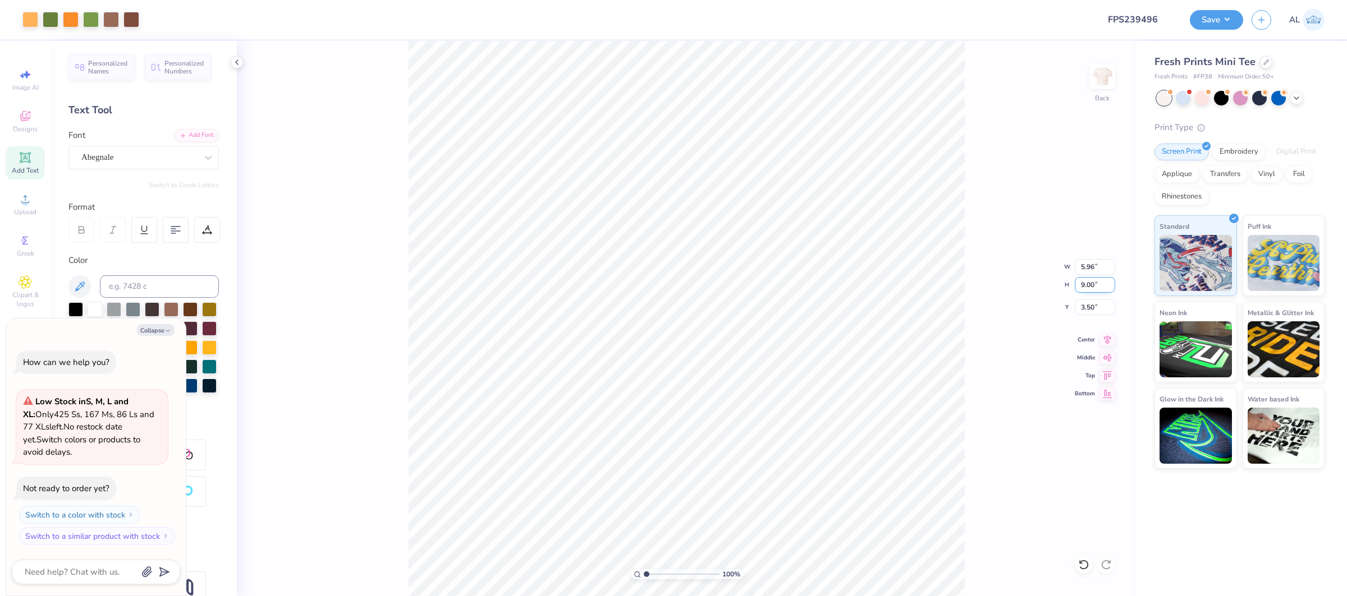
click at [1082, 284] on input "9.00" at bounding box center [1095, 285] width 40 height 16
type input "5"
type textarea "x"
type input "3.31"
type input "5.00"
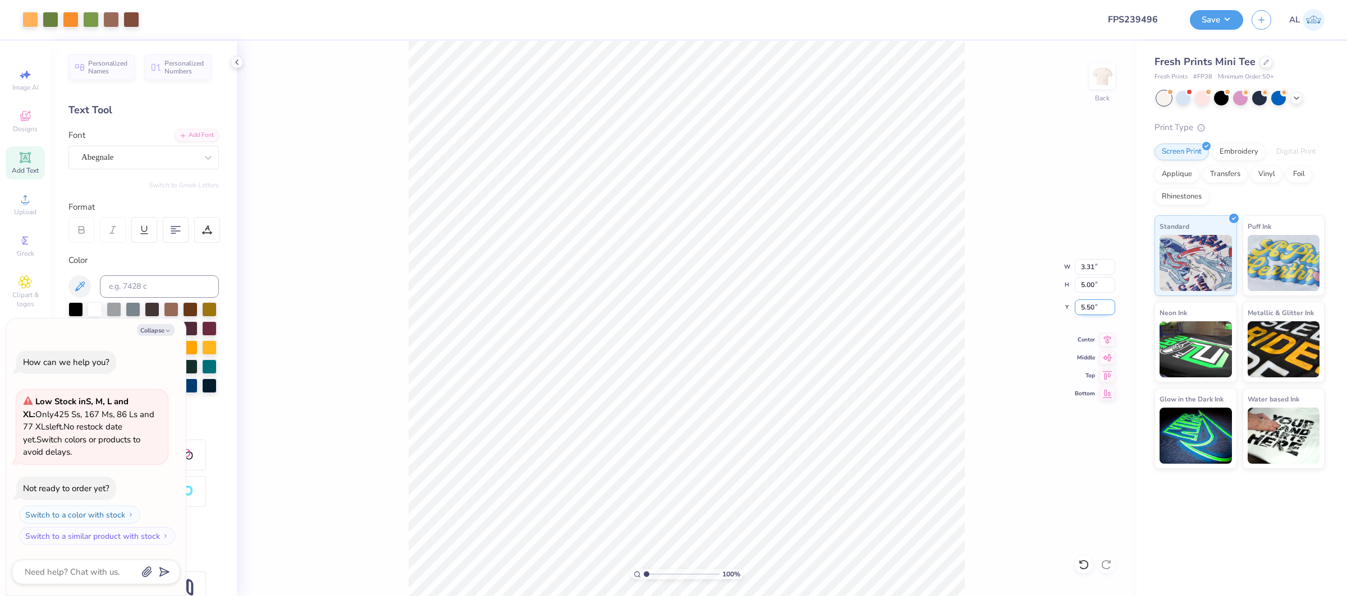
click at [1089, 309] on input "5.50" at bounding box center [1095, 308] width 40 height 16
type input "2"
type textarea "x"
type input "2.00"
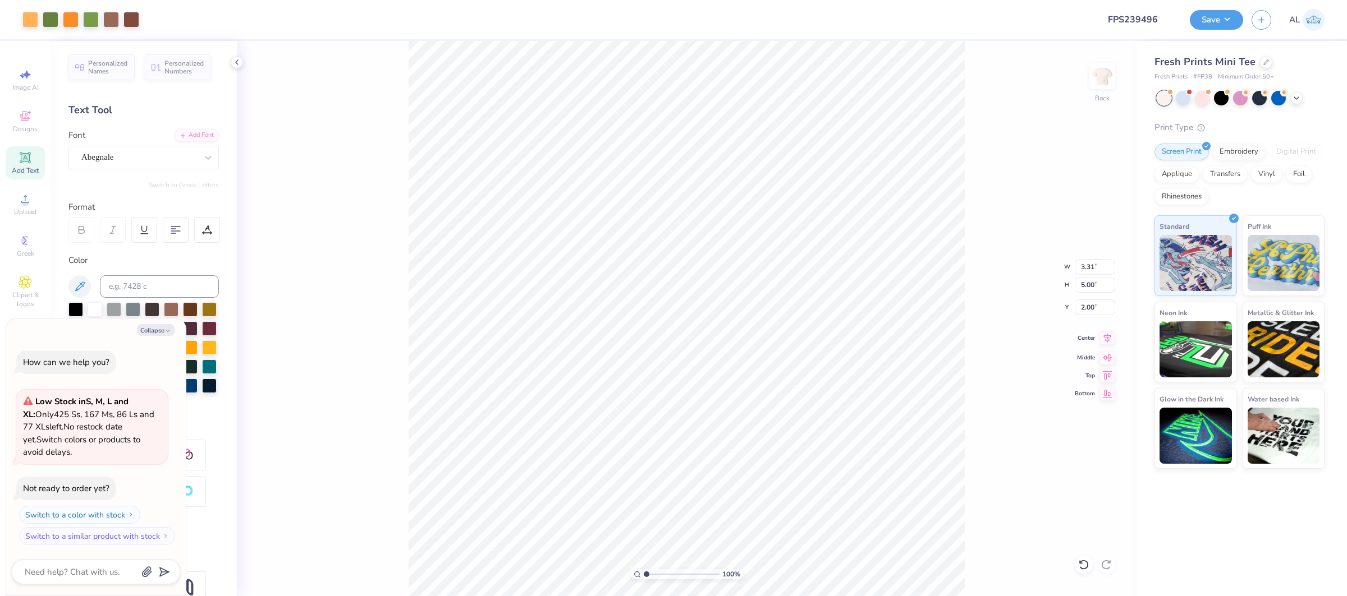
click at [1104, 338] on icon at bounding box center [1107, 338] width 16 height 13
type textarea "x"
click at [1092, 288] on input "5.00" at bounding box center [1095, 285] width 40 height 16
type input "6"
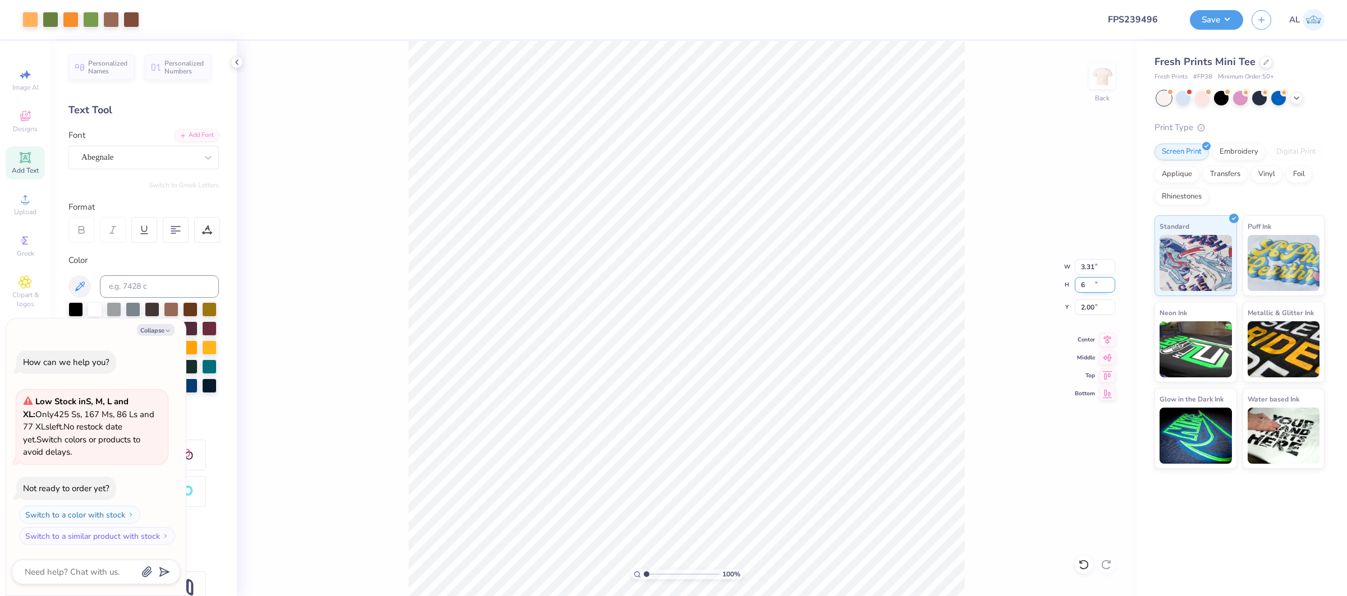
type textarea "x"
type input "3.97"
type input "6.00"
click at [1091, 303] on input "1.50" at bounding box center [1095, 308] width 40 height 16
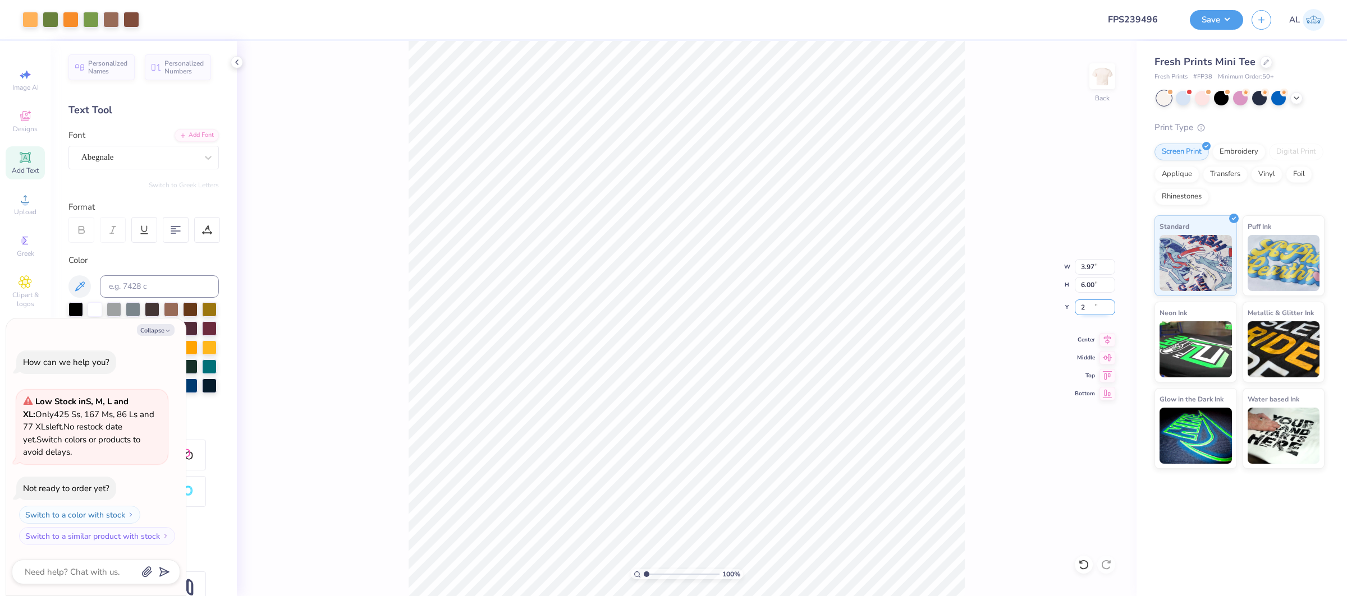
type input "2"
type textarea "x"
type input "2.00"
click at [1103, 340] on icon at bounding box center [1107, 338] width 16 height 13
type textarea "x"
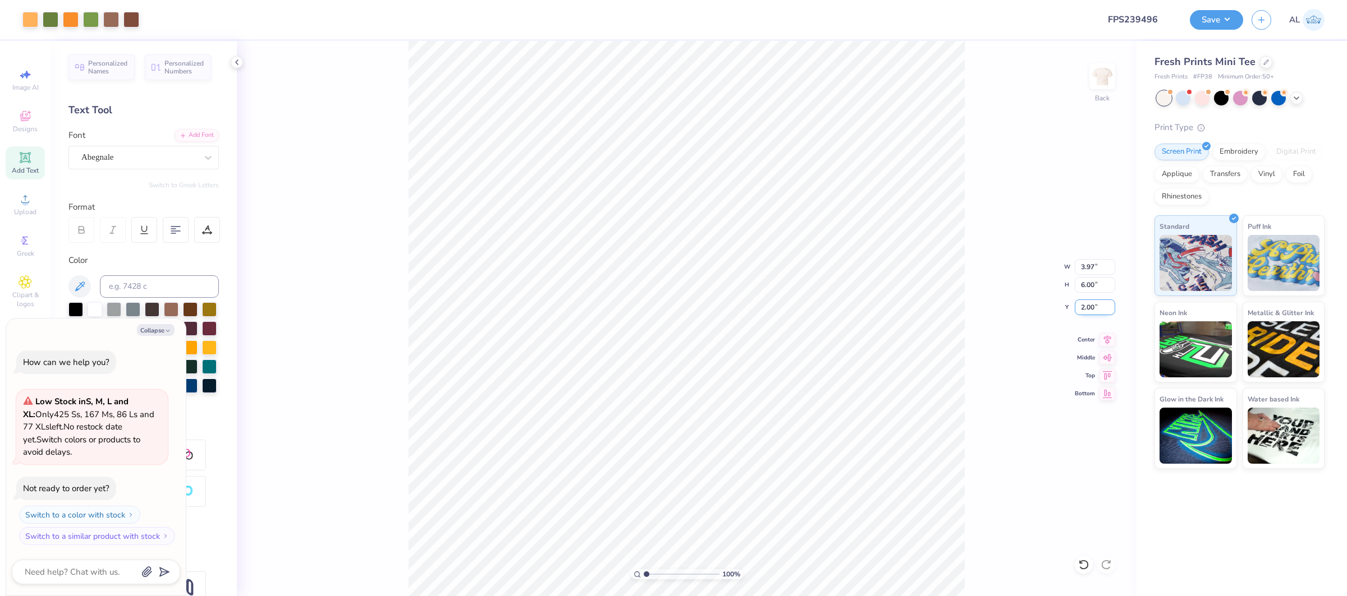
click at [1092, 309] on input "2.00" at bounding box center [1095, 308] width 40 height 16
type input "1.5"
type textarea "x"
type input "1.50"
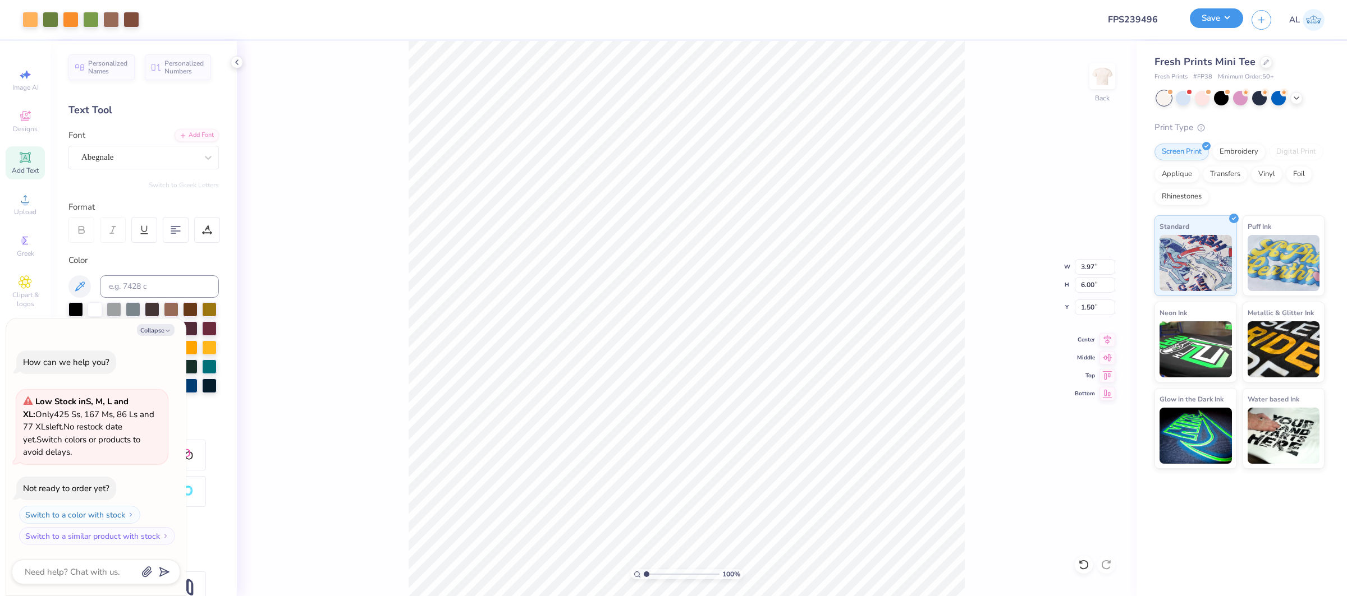
click at [1209, 25] on button "Save" at bounding box center [1216, 18] width 53 height 20
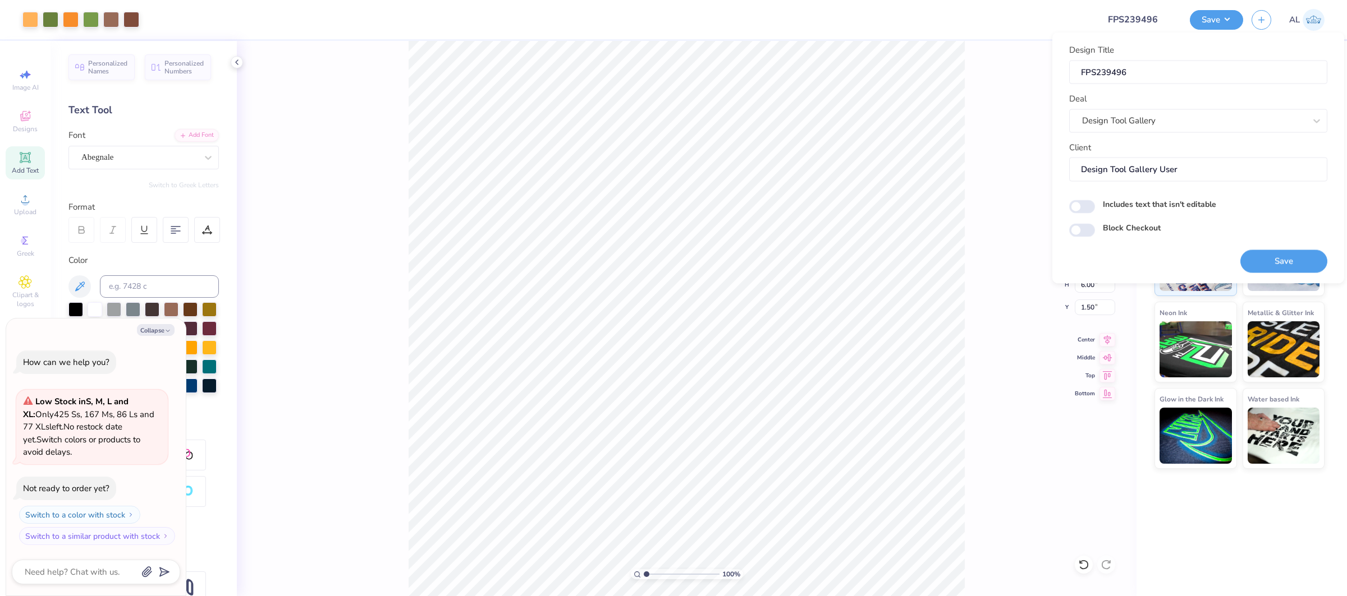
drag, startPoint x: 1281, startPoint y: 260, endPoint x: 186, endPoint y: 1, distance: 1125.0
click at [1281, 260] on button "Save" at bounding box center [1283, 261] width 87 height 23
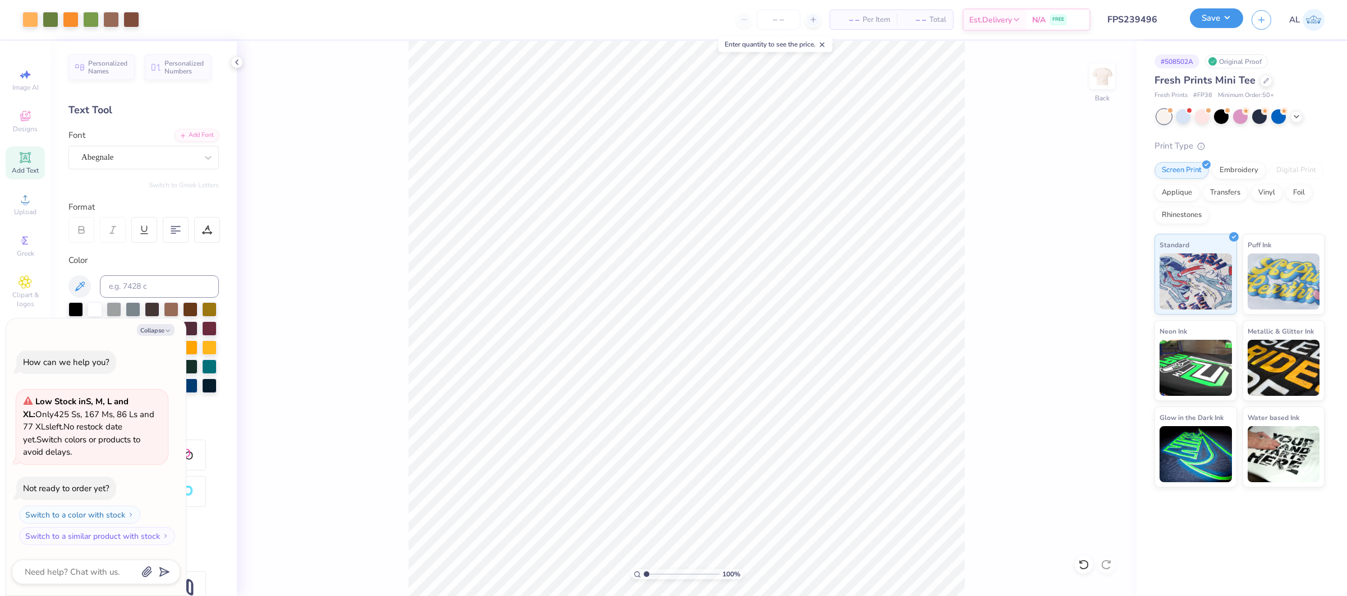
click at [1218, 24] on button "Save" at bounding box center [1216, 18] width 53 height 20
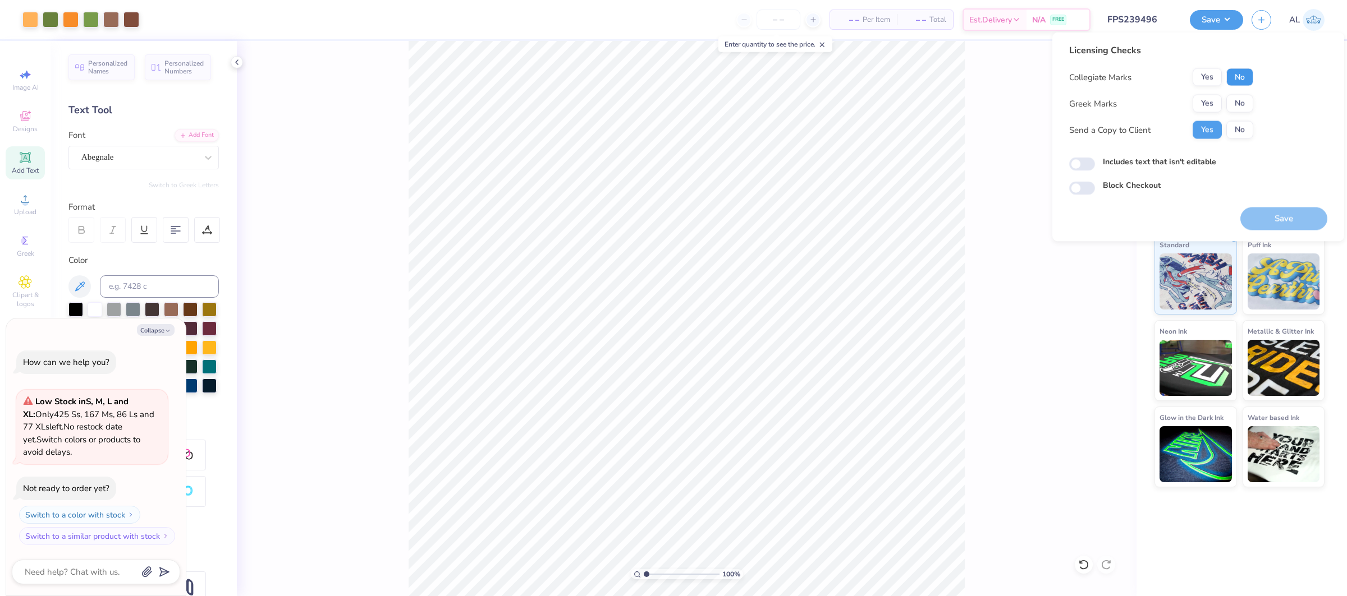
click at [1236, 68] on button "No" at bounding box center [1239, 77] width 27 height 18
click at [1208, 96] on button "Yes" at bounding box center [1206, 104] width 29 height 18
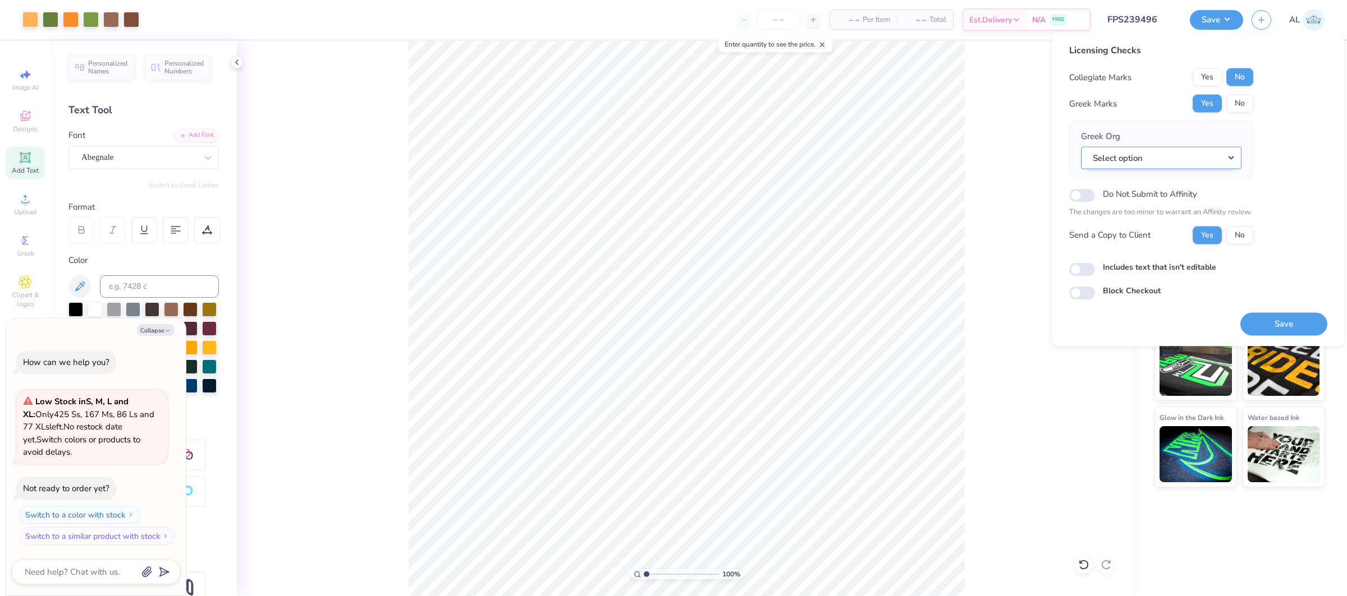
click at [1211, 168] on button "Select option" at bounding box center [1161, 157] width 160 height 23
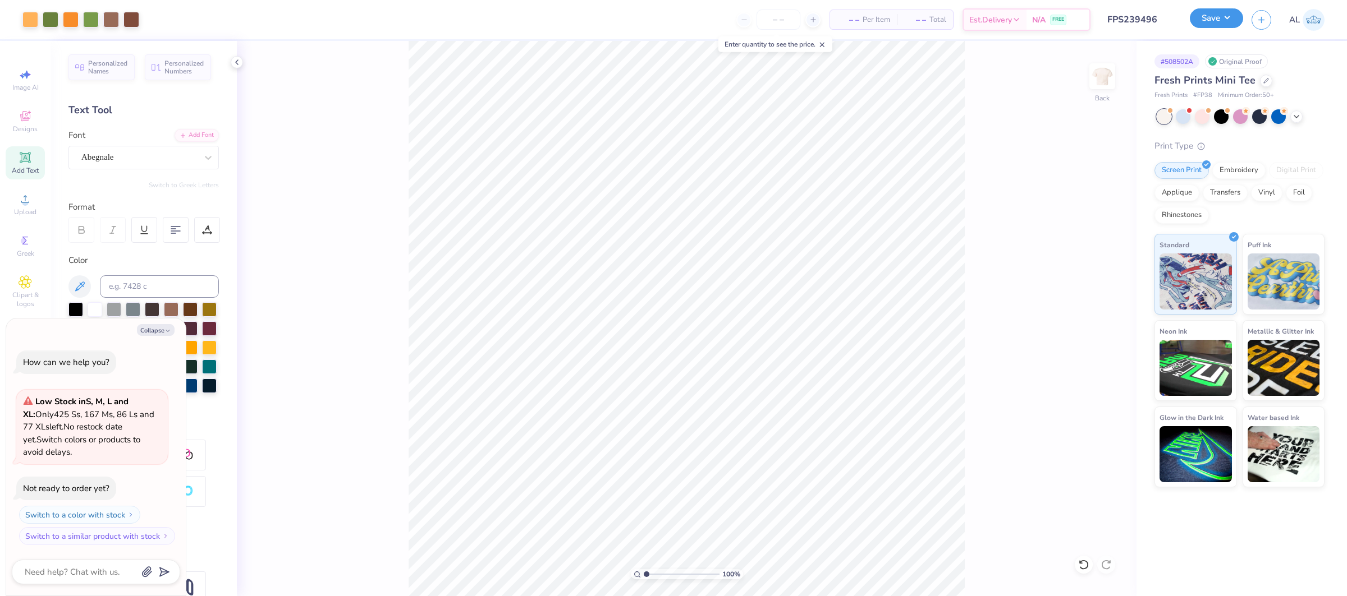
click at [1220, 27] on button "Save" at bounding box center [1216, 18] width 53 height 20
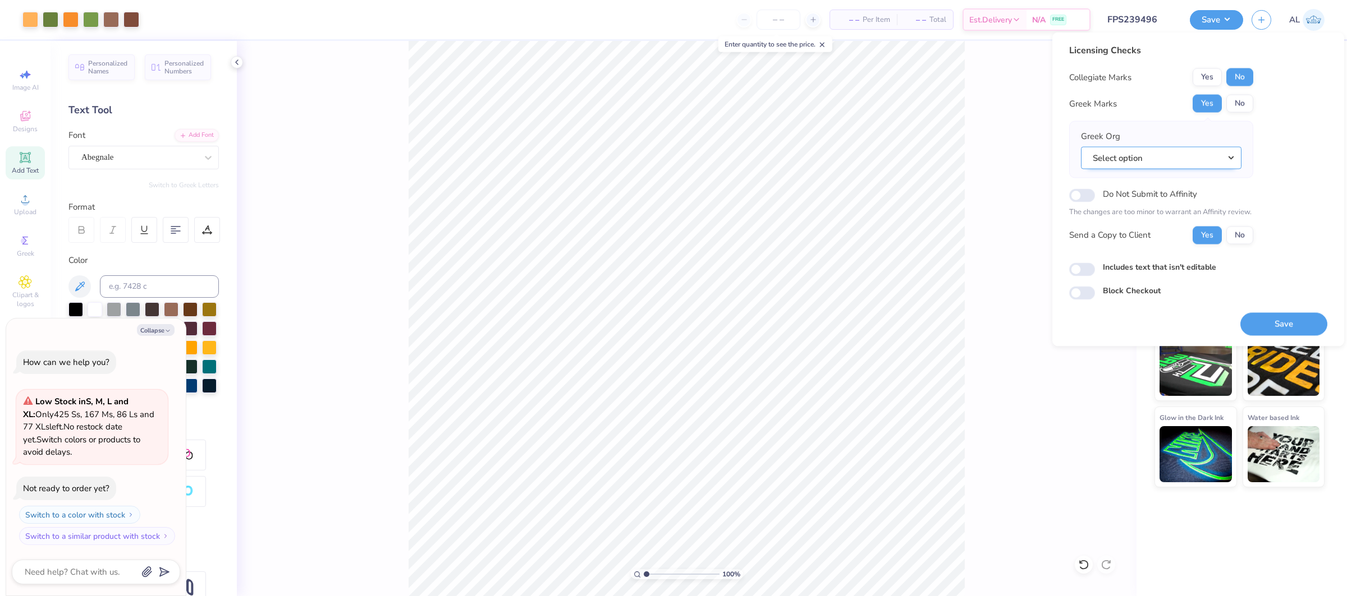
click at [1184, 159] on button "Select option" at bounding box center [1161, 157] width 160 height 23
click at [1182, 181] on link "Phi Mu" at bounding box center [1160, 182] width 151 height 19
click at [1288, 336] on div "Licensing Checks Collegiate Marks Yes No Greek Marks Yes No Greek Org Phi Mu Ac…" at bounding box center [1198, 190] width 292 height 314
click at [1293, 329] on button "Save" at bounding box center [1283, 324] width 87 height 23
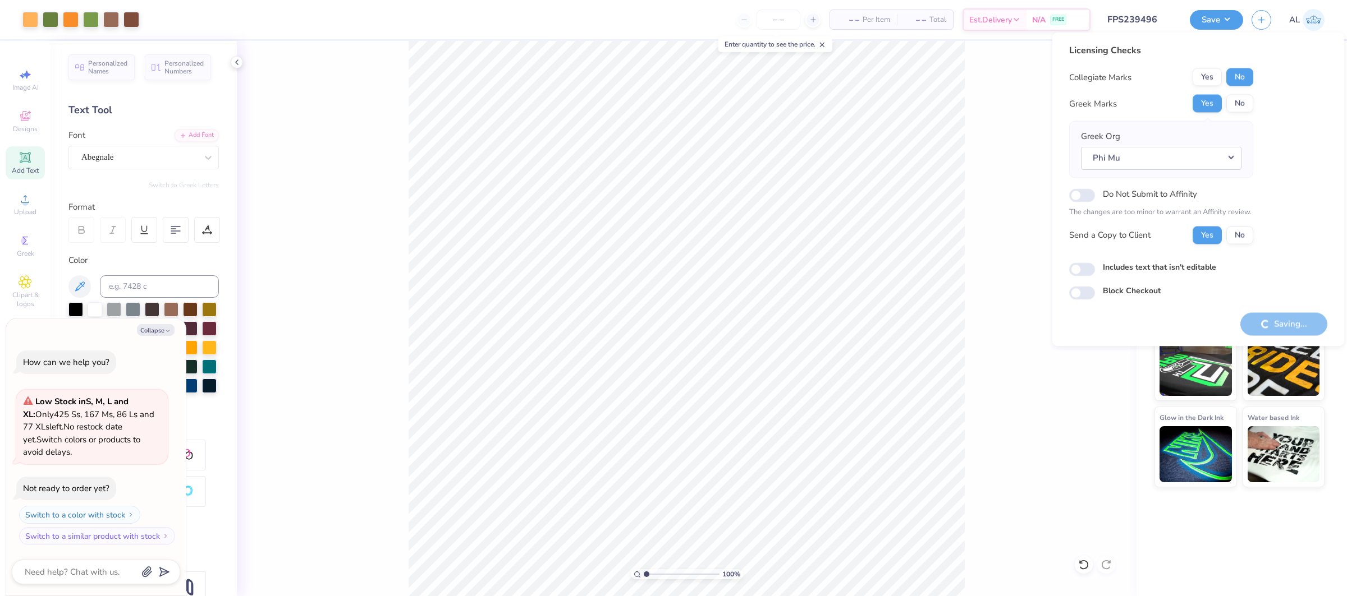
type textarea "x"
